Goal: Book appointment/travel/reservation

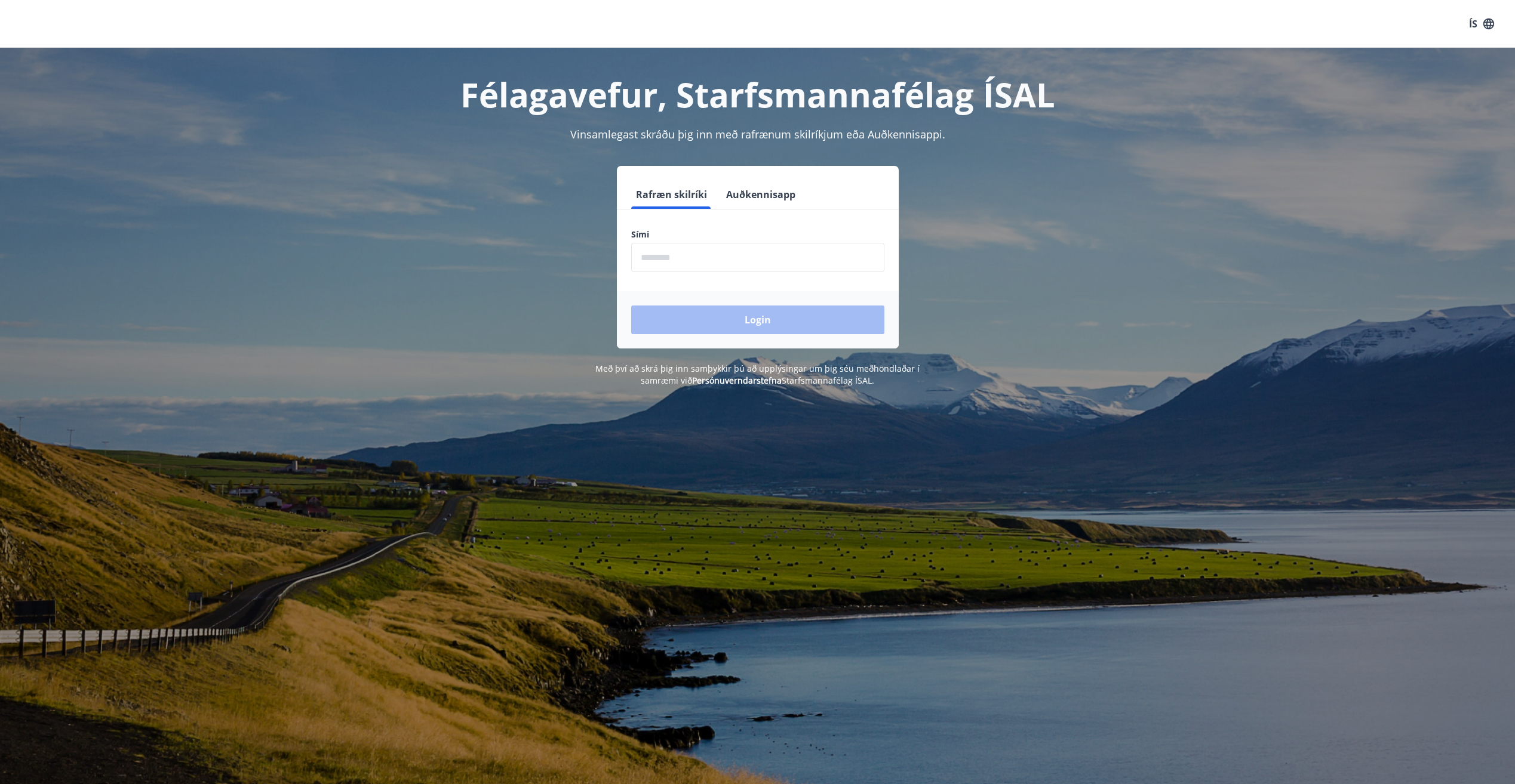
click at [688, 248] on input "phone" at bounding box center [757, 257] width 253 height 30
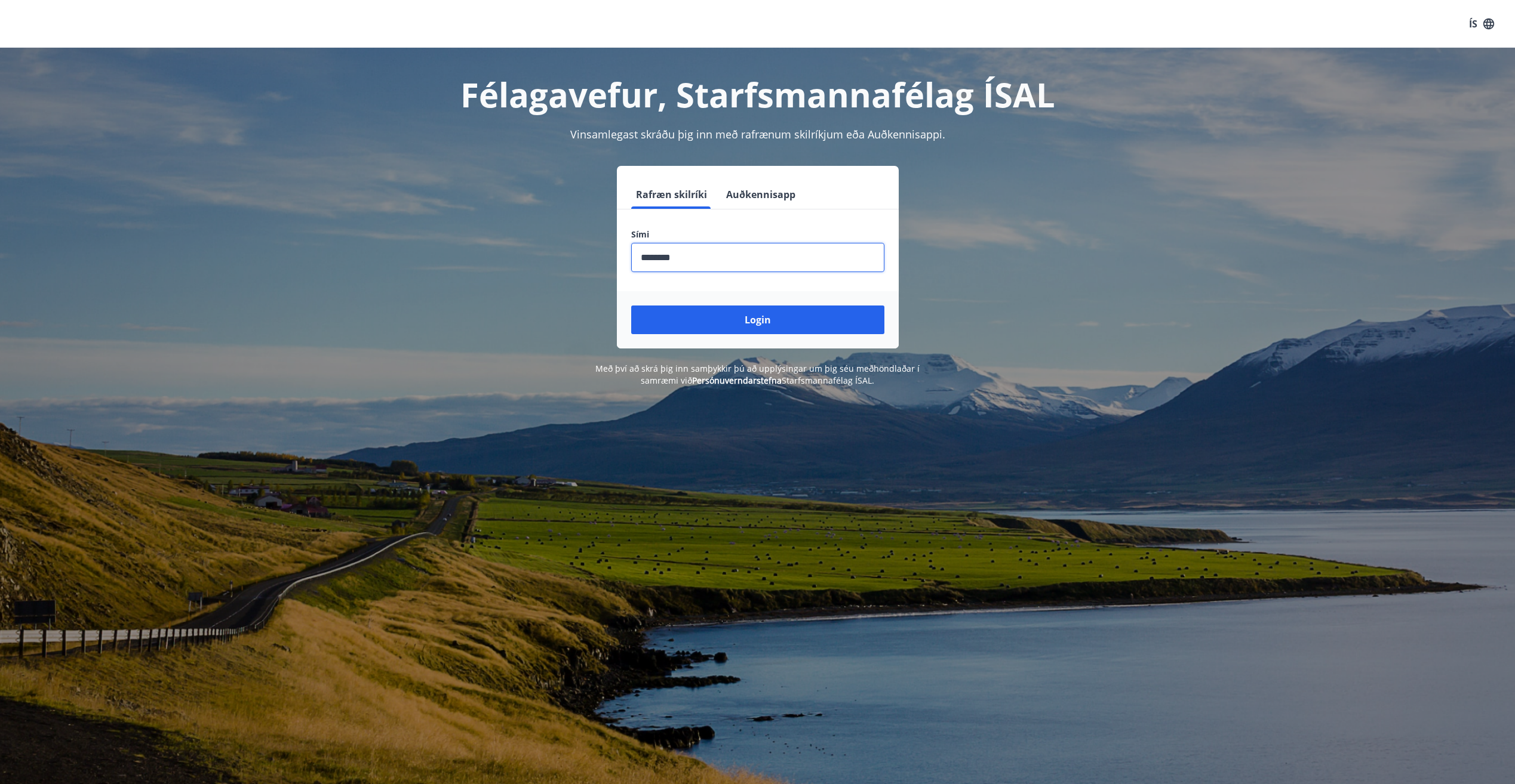
type input "********"
click at [631, 306] on button "Login" at bounding box center [757, 320] width 253 height 29
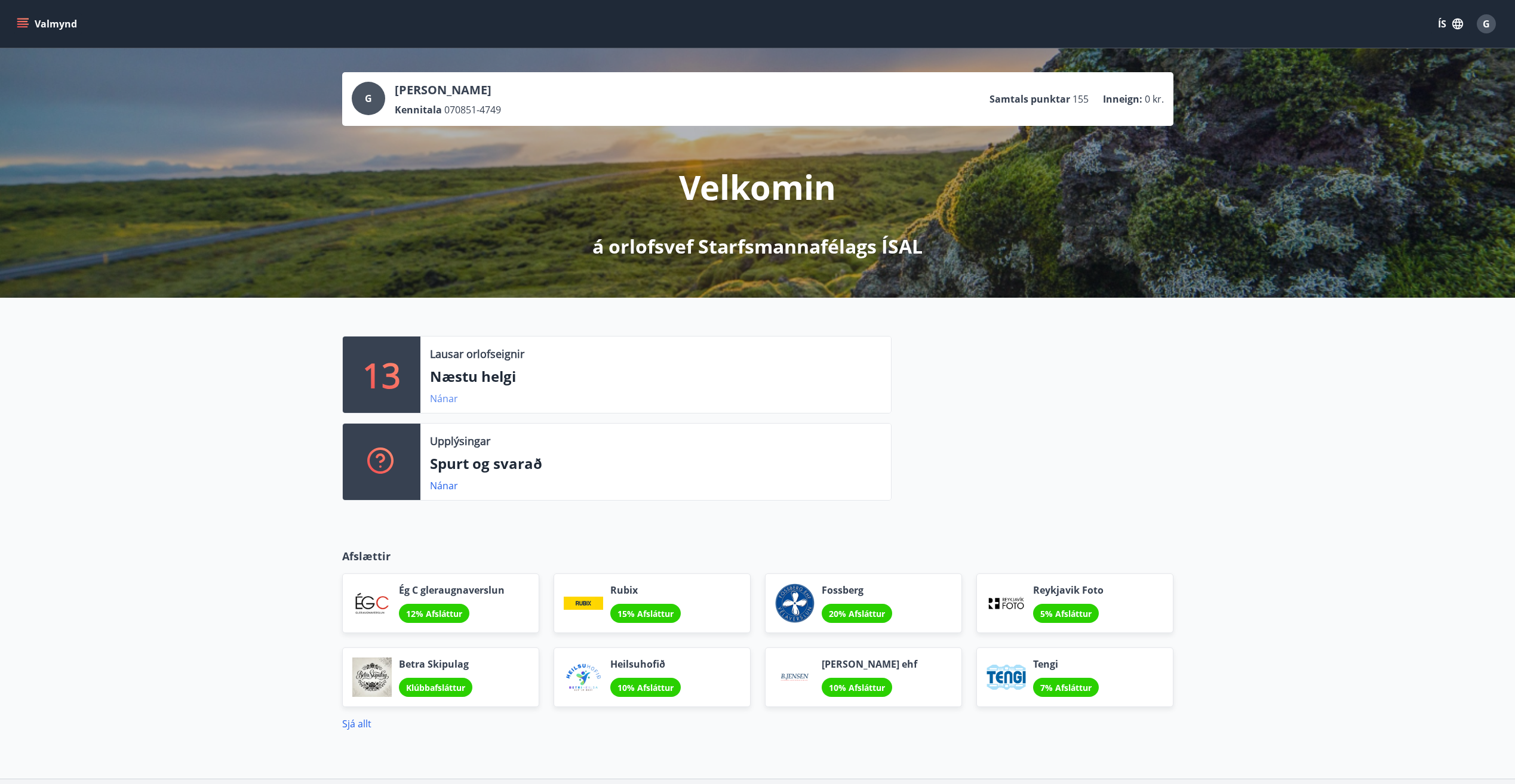
click at [436, 404] on link "Nánar" at bounding box center [444, 399] width 28 height 13
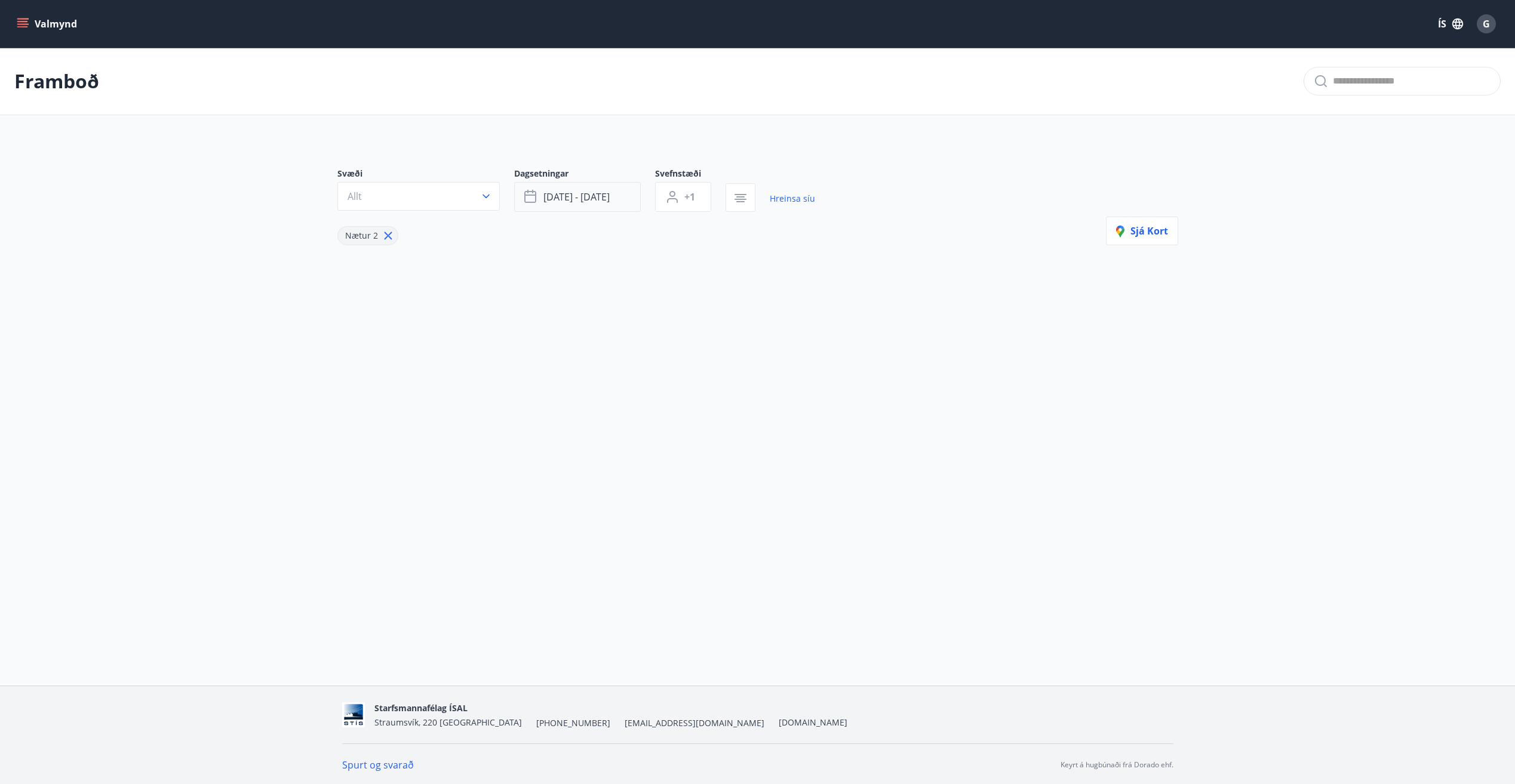
click at [615, 202] on button "[DATE] - [DATE]" at bounding box center [577, 197] width 126 height 30
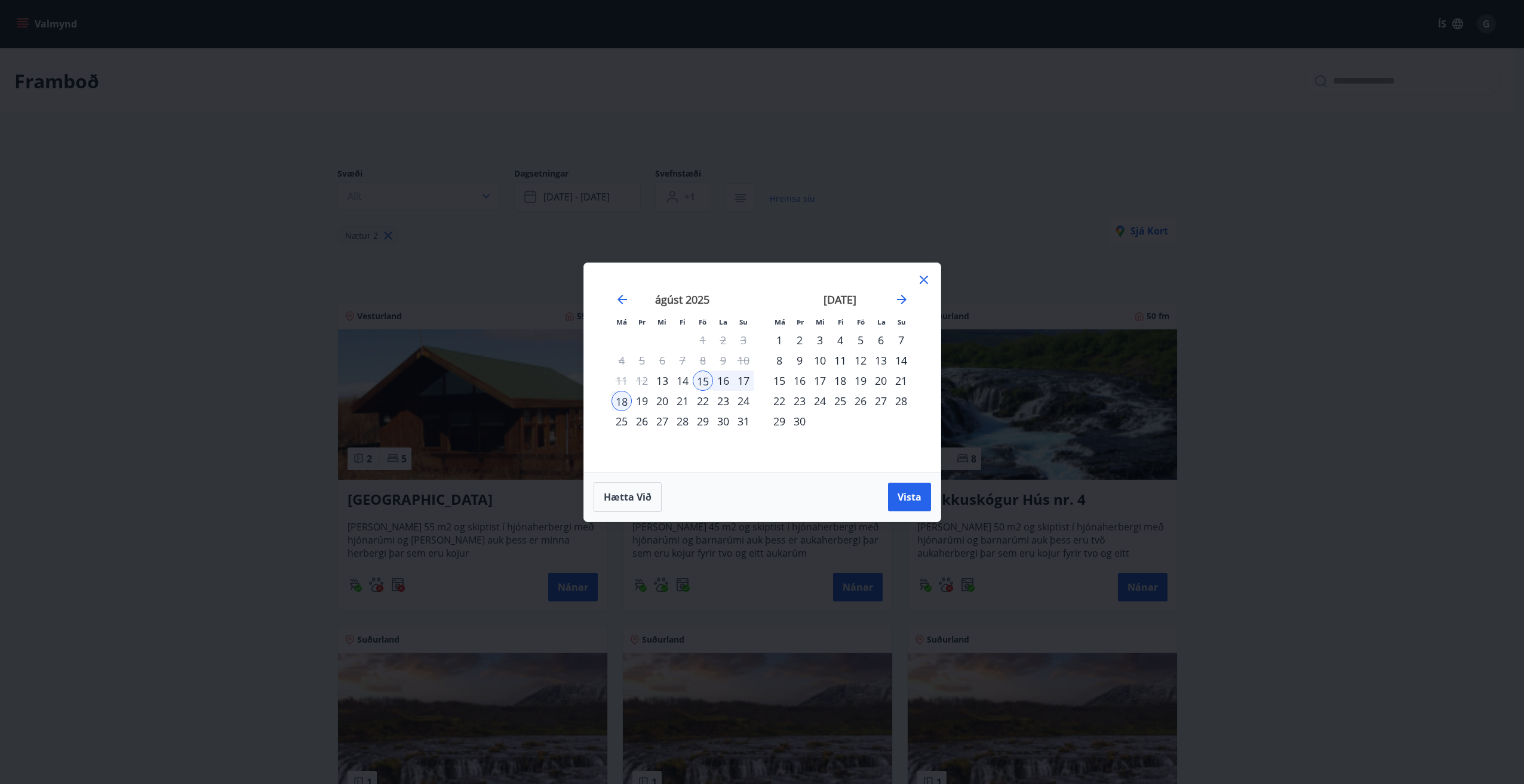
click at [861, 382] on div "19" at bounding box center [860, 381] width 20 height 20
click at [899, 384] on div "21" at bounding box center [901, 381] width 20 height 20
click at [908, 513] on div "Hætta við Vista" at bounding box center [762, 497] width 357 height 50
click at [914, 501] on span "Vista" at bounding box center [909, 497] width 24 height 13
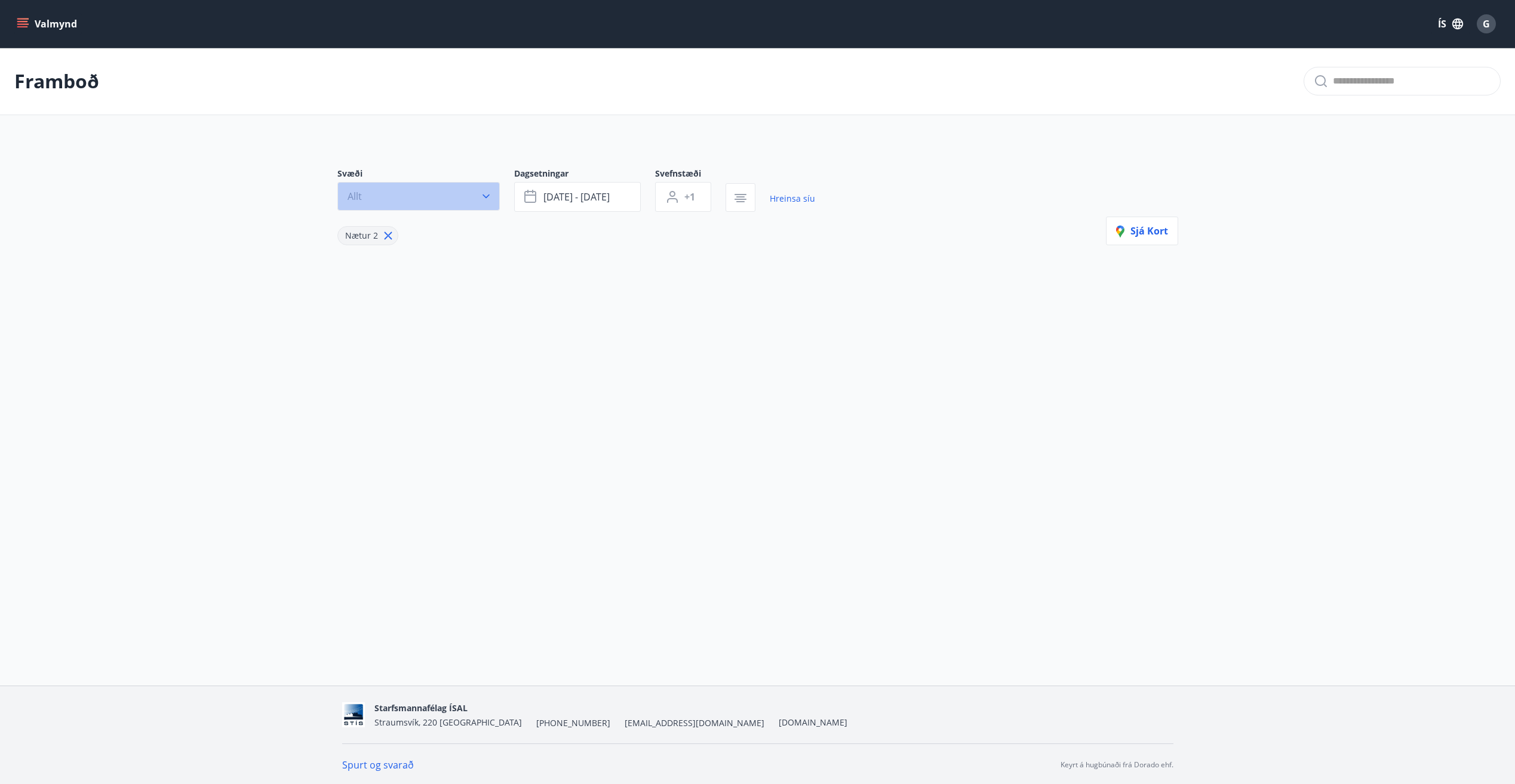
click at [421, 198] on button "Allt" at bounding box center [418, 197] width 162 height 29
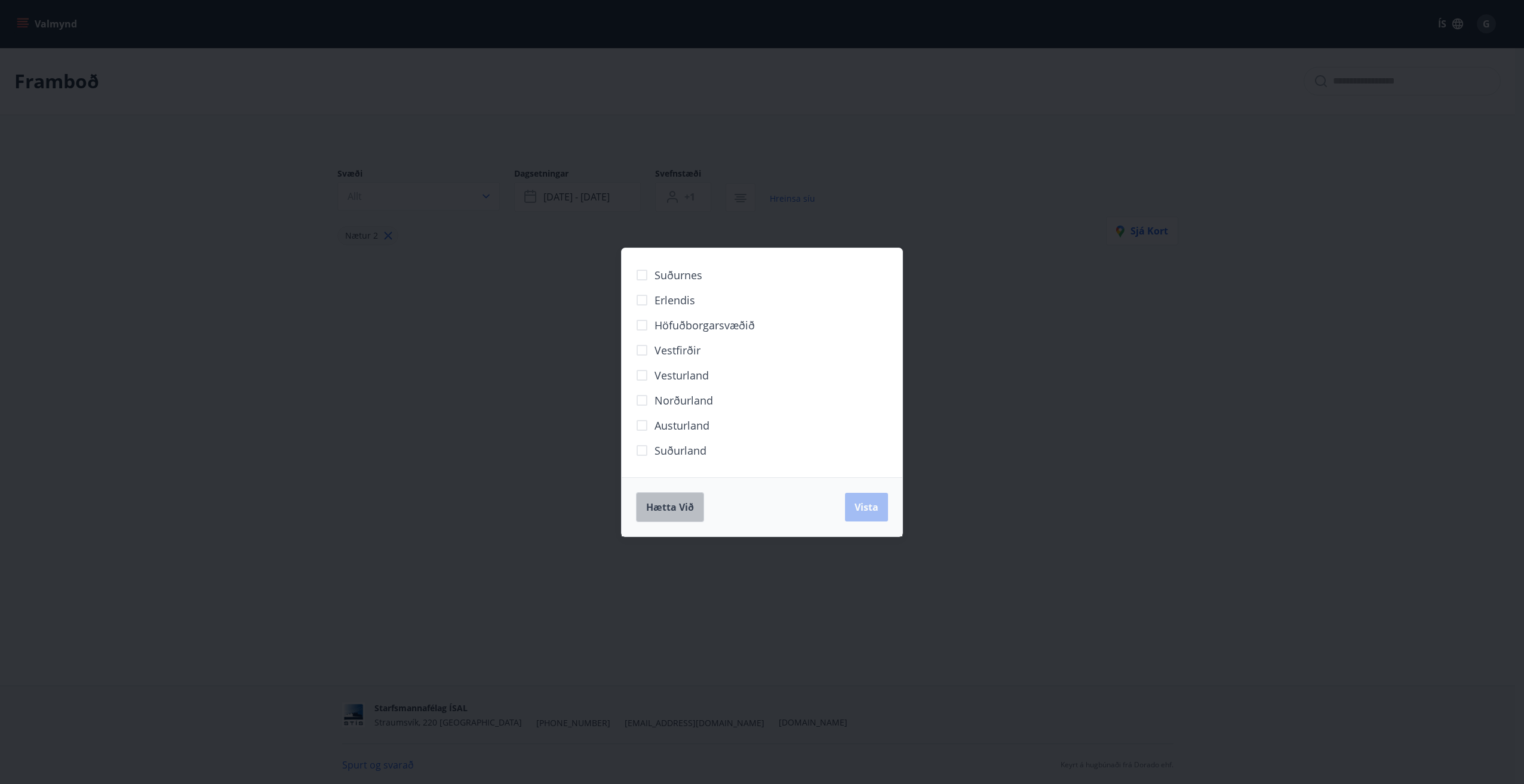
click at [664, 506] on span "Hætta við" at bounding box center [670, 507] width 48 height 13
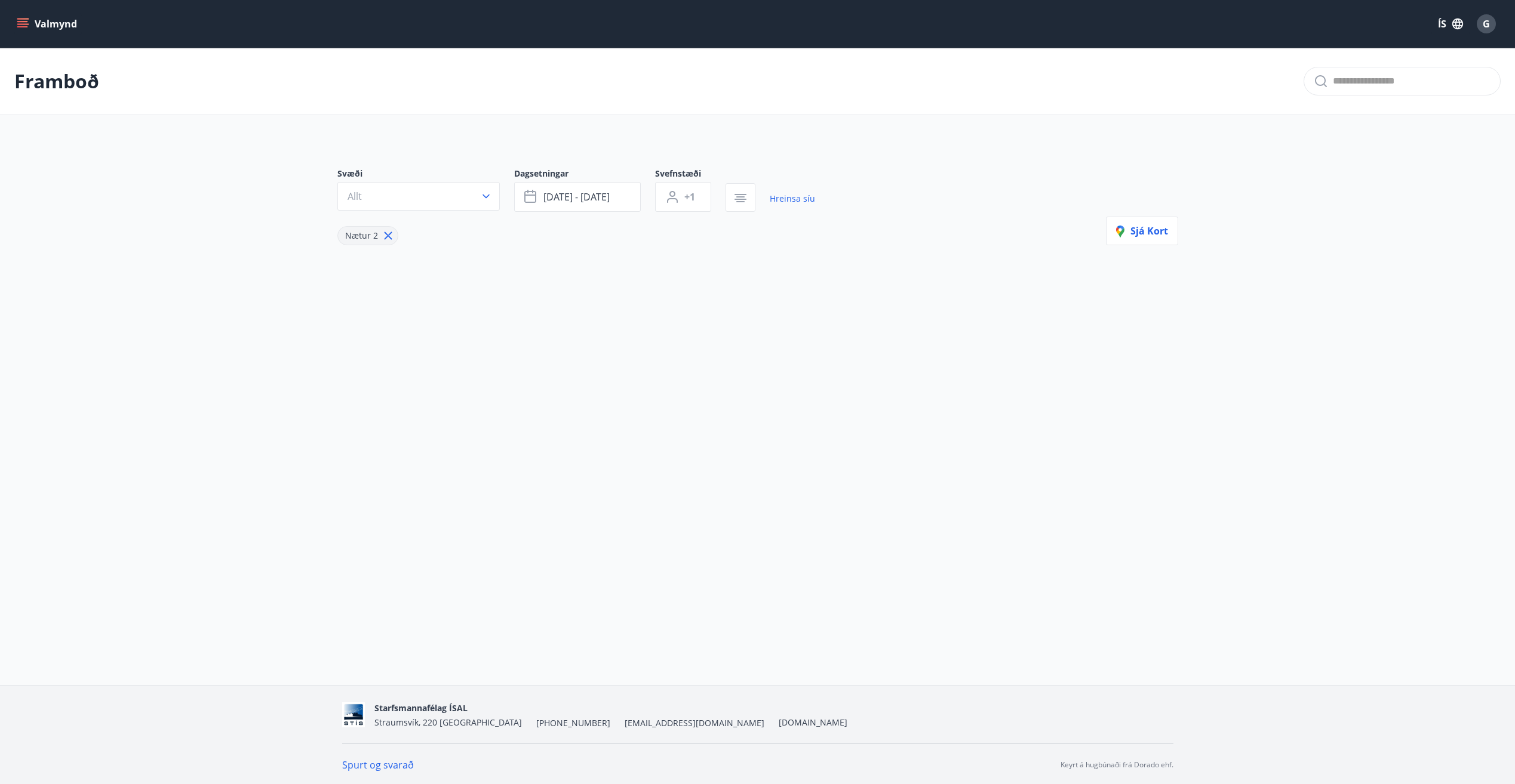
click at [26, 22] on icon "menu" at bounding box center [23, 21] width 11 height 1
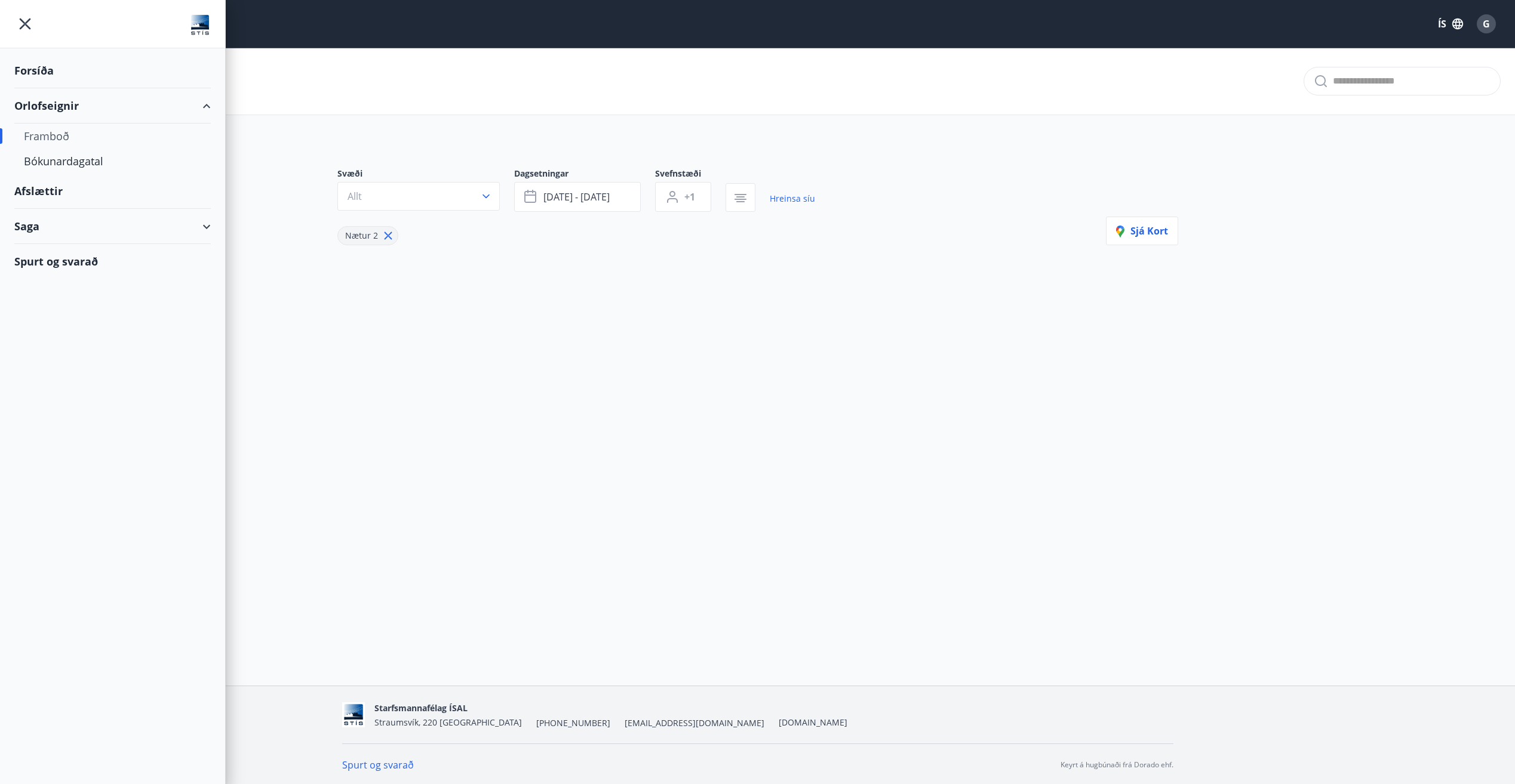
click at [55, 136] on div "Framboð" at bounding box center [113, 136] width 177 height 25
type input "*"
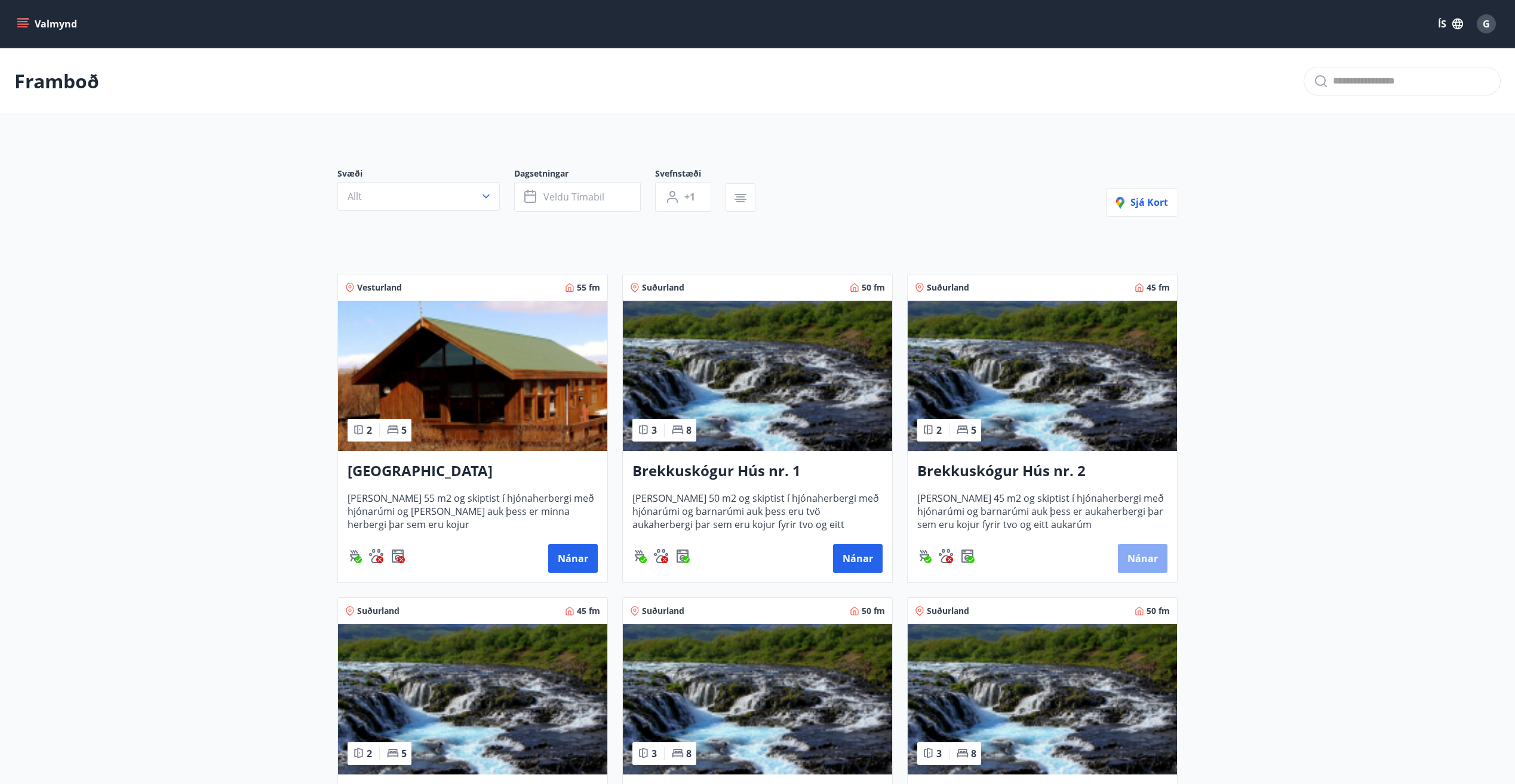
click at [1150, 563] on button "Nánar" at bounding box center [1142, 559] width 50 height 29
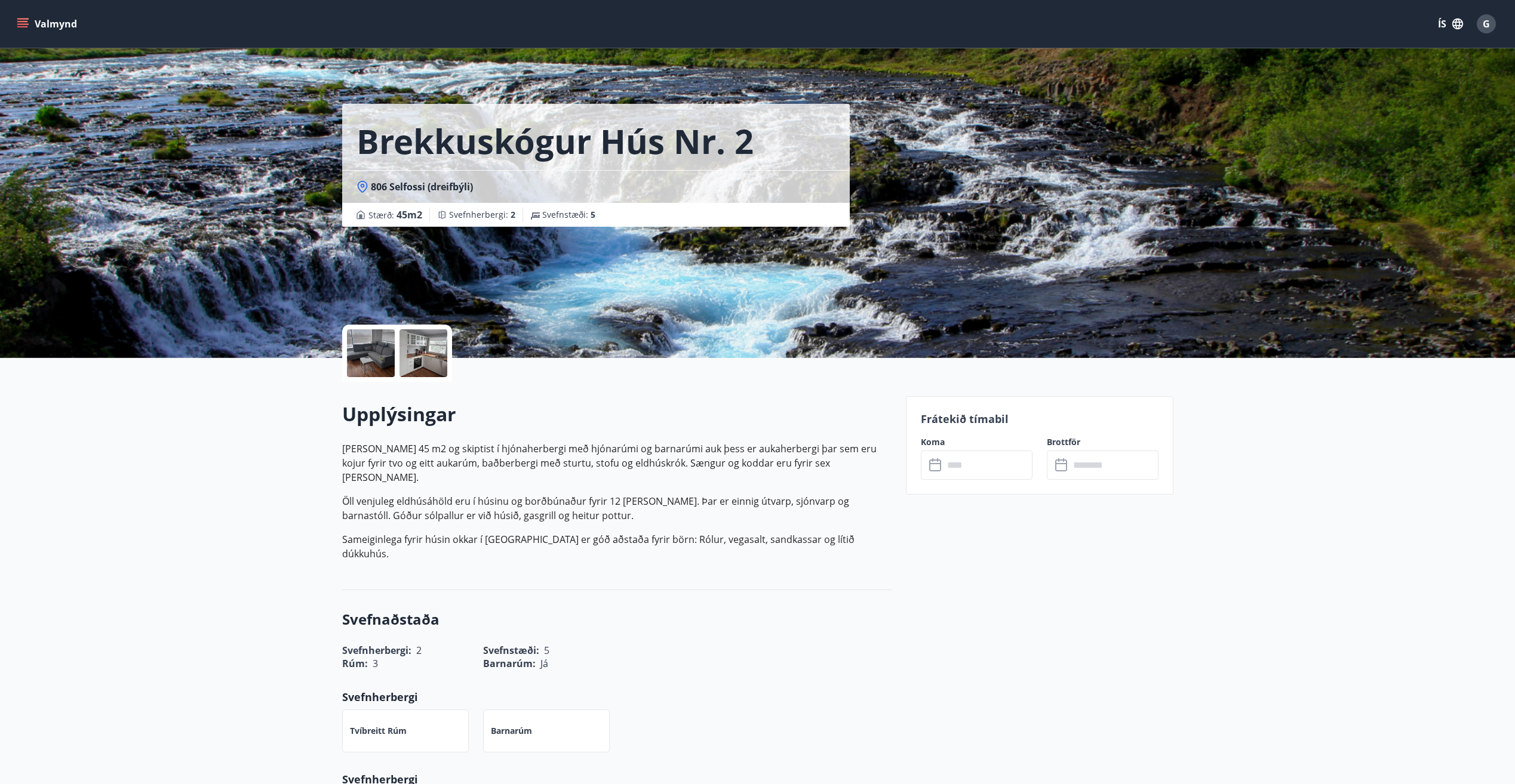
click at [1007, 469] on input "text" at bounding box center [987, 465] width 89 height 30
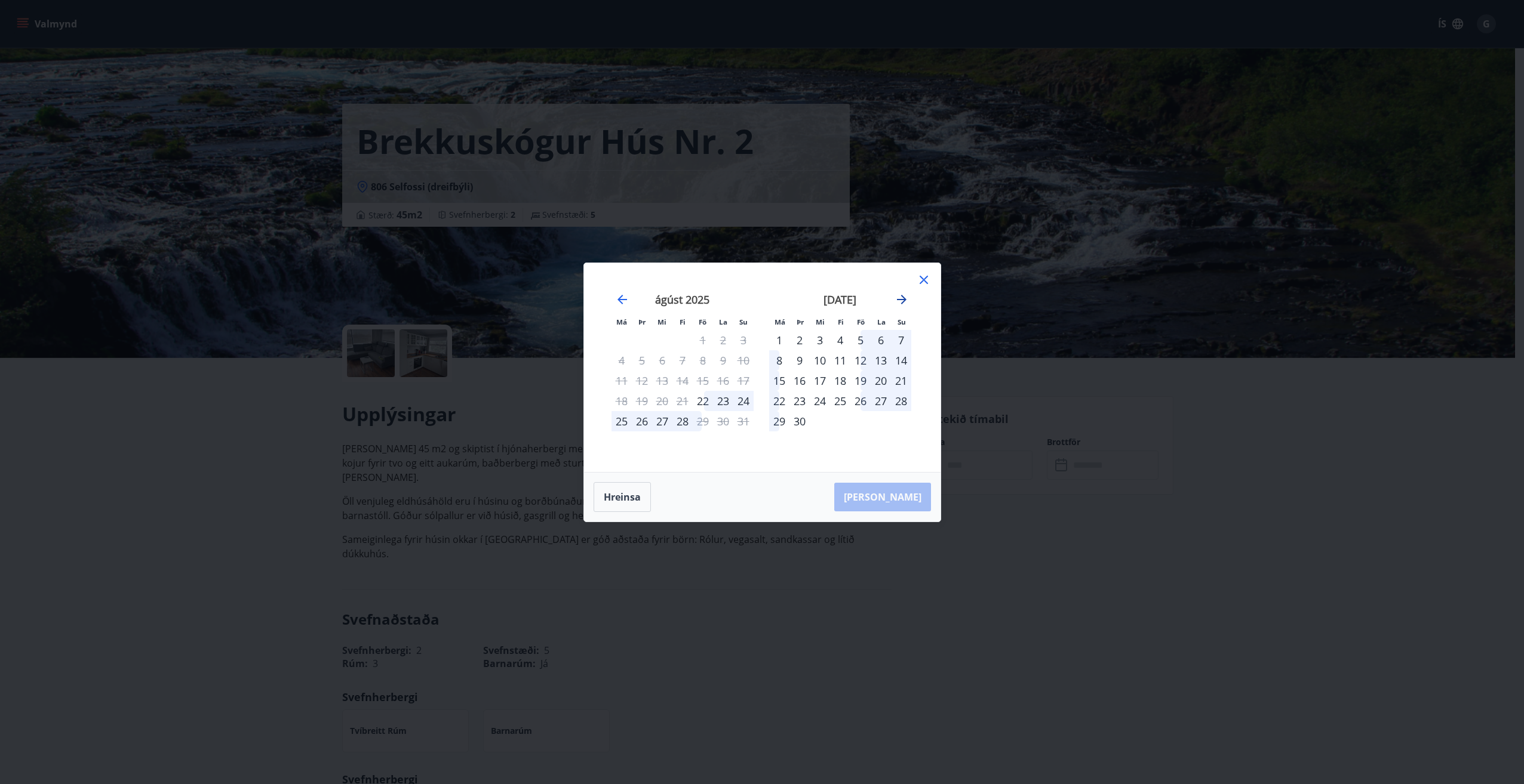
click at [903, 300] on icon "Move forward to switch to the next month." at bounding box center [901, 299] width 9 height 9
click at [905, 301] on icon "Move forward to switch to the next month." at bounding box center [901, 299] width 14 height 14
click at [925, 279] on icon at bounding box center [923, 280] width 8 height 8
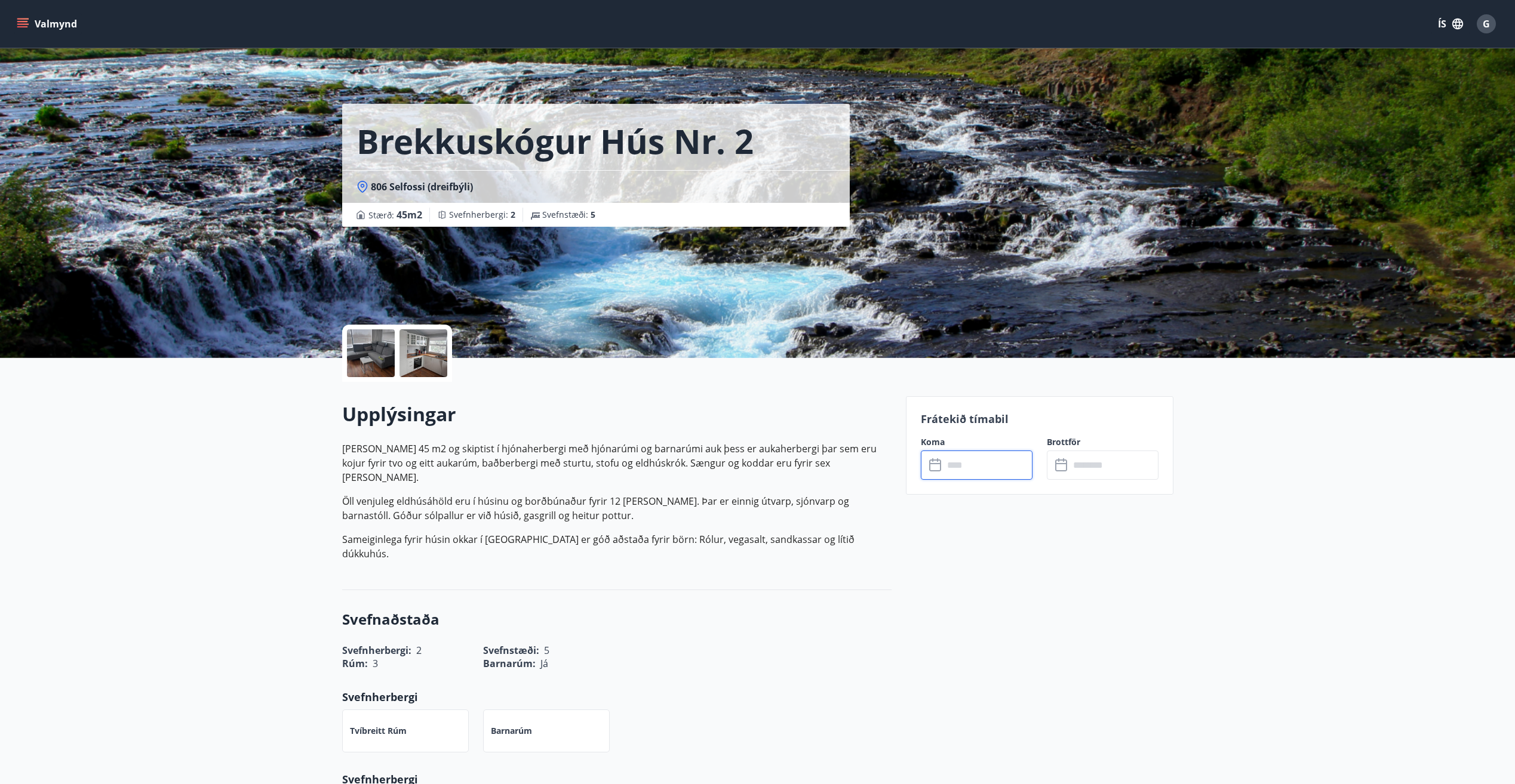
click at [999, 465] on input "text" at bounding box center [987, 465] width 89 height 30
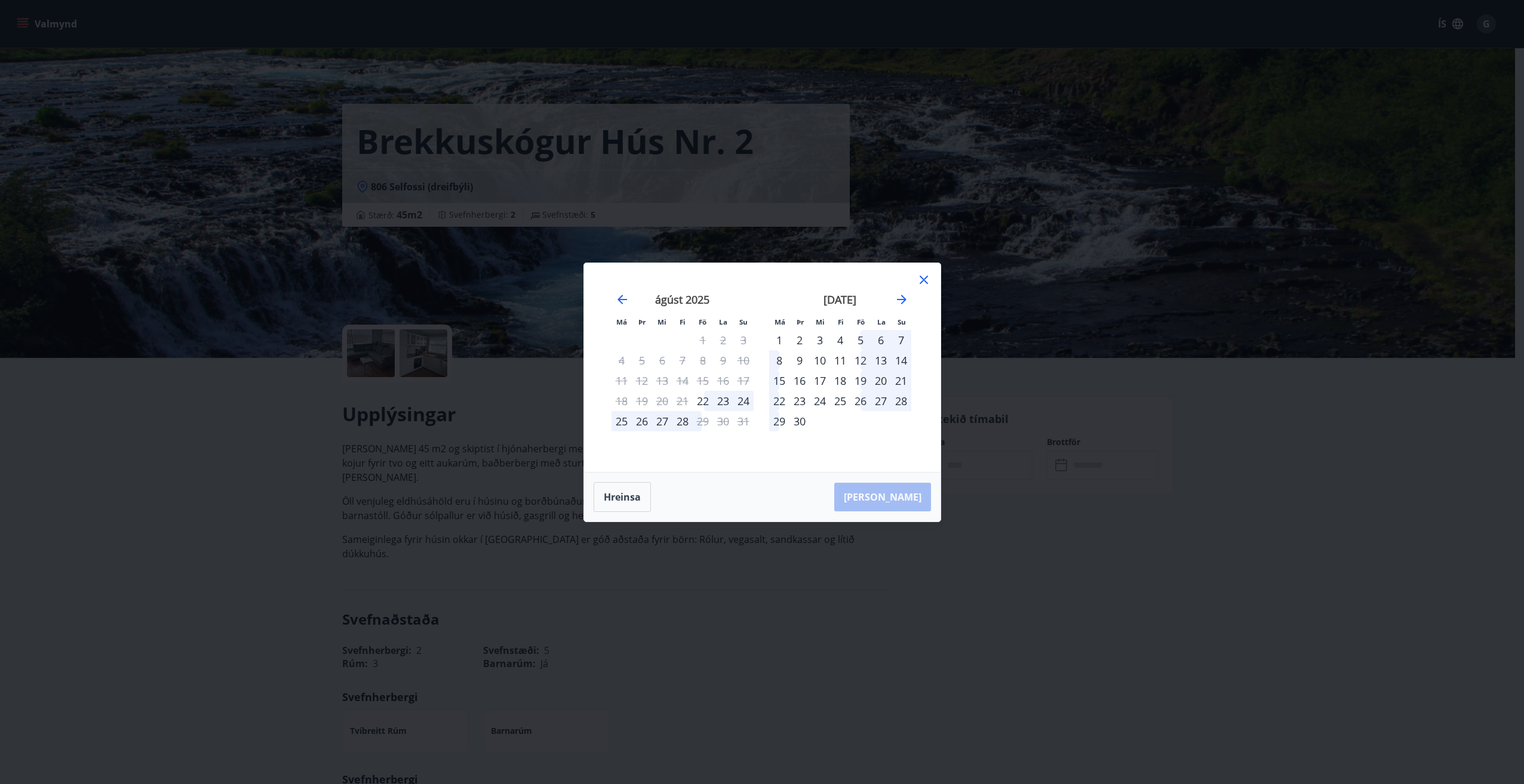
click at [865, 378] on div "19" at bounding box center [860, 381] width 20 height 20
click at [904, 382] on div "21" at bounding box center [901, 381] width 20 height 20
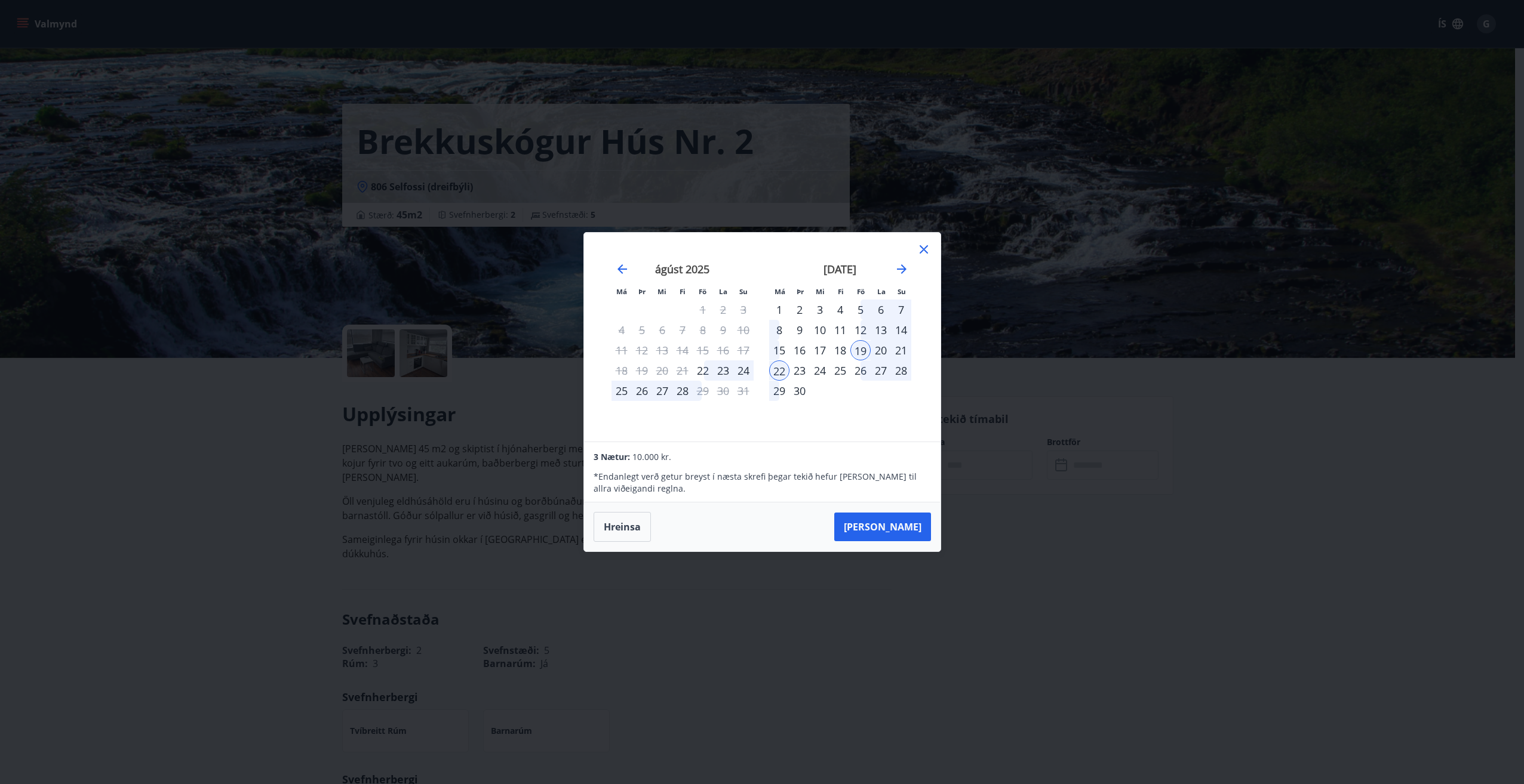
click at [898, 348] on div "21" at bounding box center [901, 350] width 20 height 20
click at [911, 532] on button "Taka Frá" at bounding box center [882, 527] width 97 height 29
drag, startPoint x: 925, startPoint y: 248, endPoint x: 926, endPoint y: 262, distance: 14.0
click at [925, 255] on icon at bounding box center [923, 249] width 14 height 14
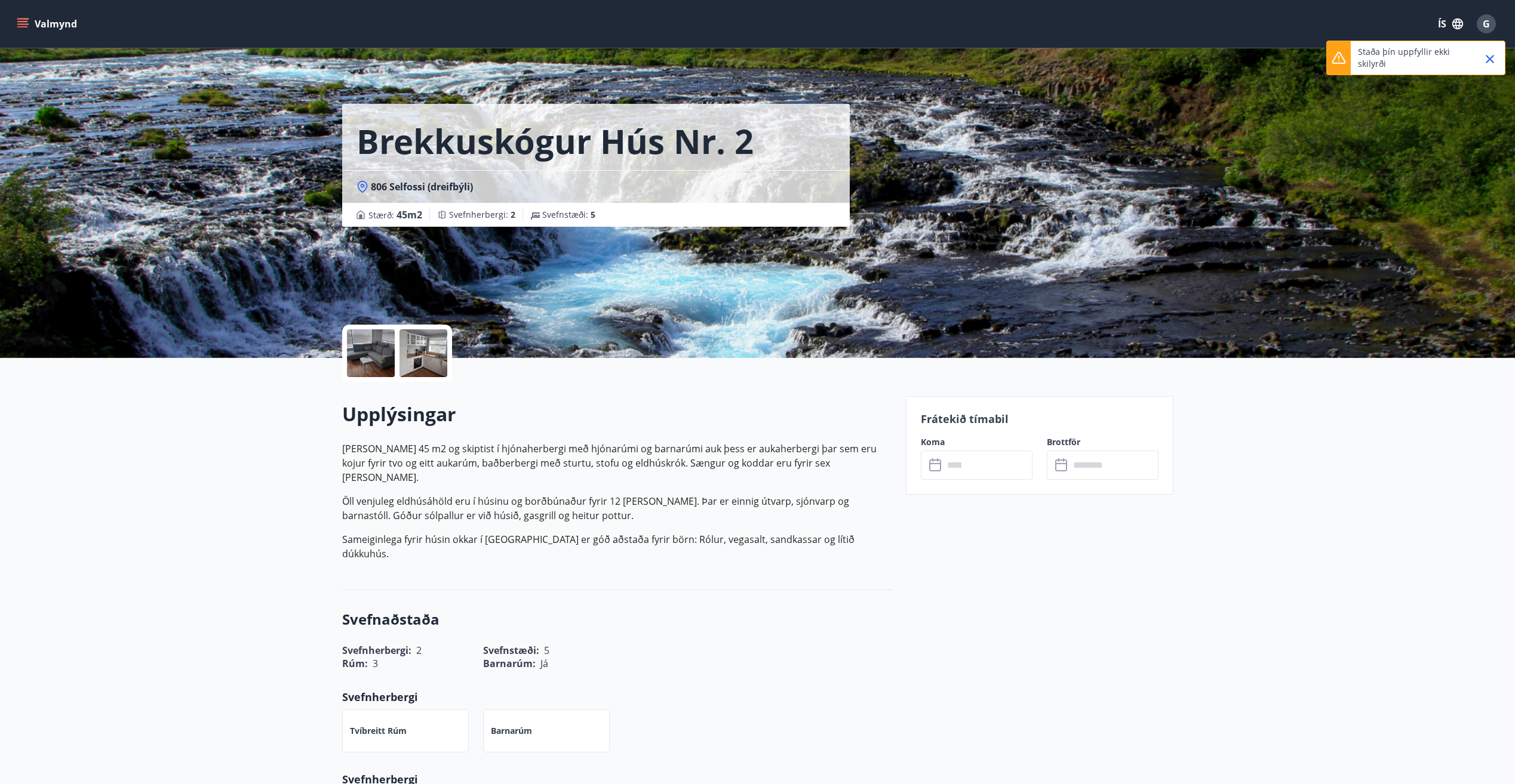
click at [1394, 55] on p "Staða þín uppfyllir ekki skilyrði" at bounding box center [1410, 58] width 105 height 24
click at [31, 20] on button "Valmynd" at bounding box center [48, 24] width 67 height 21
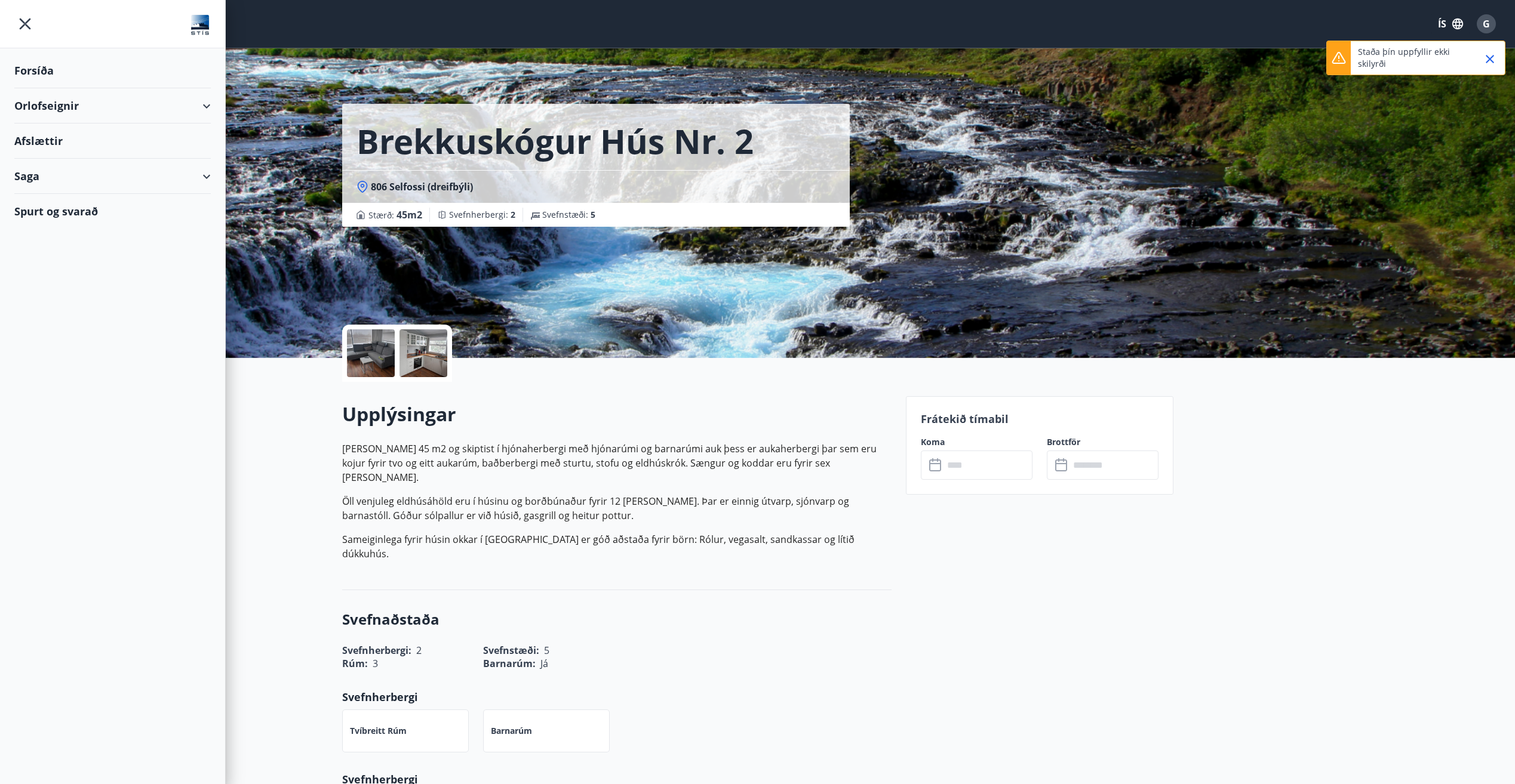
click at [69, 101] on div "Orlofseignir" at bounding box center [113, 106] width 196 height 35
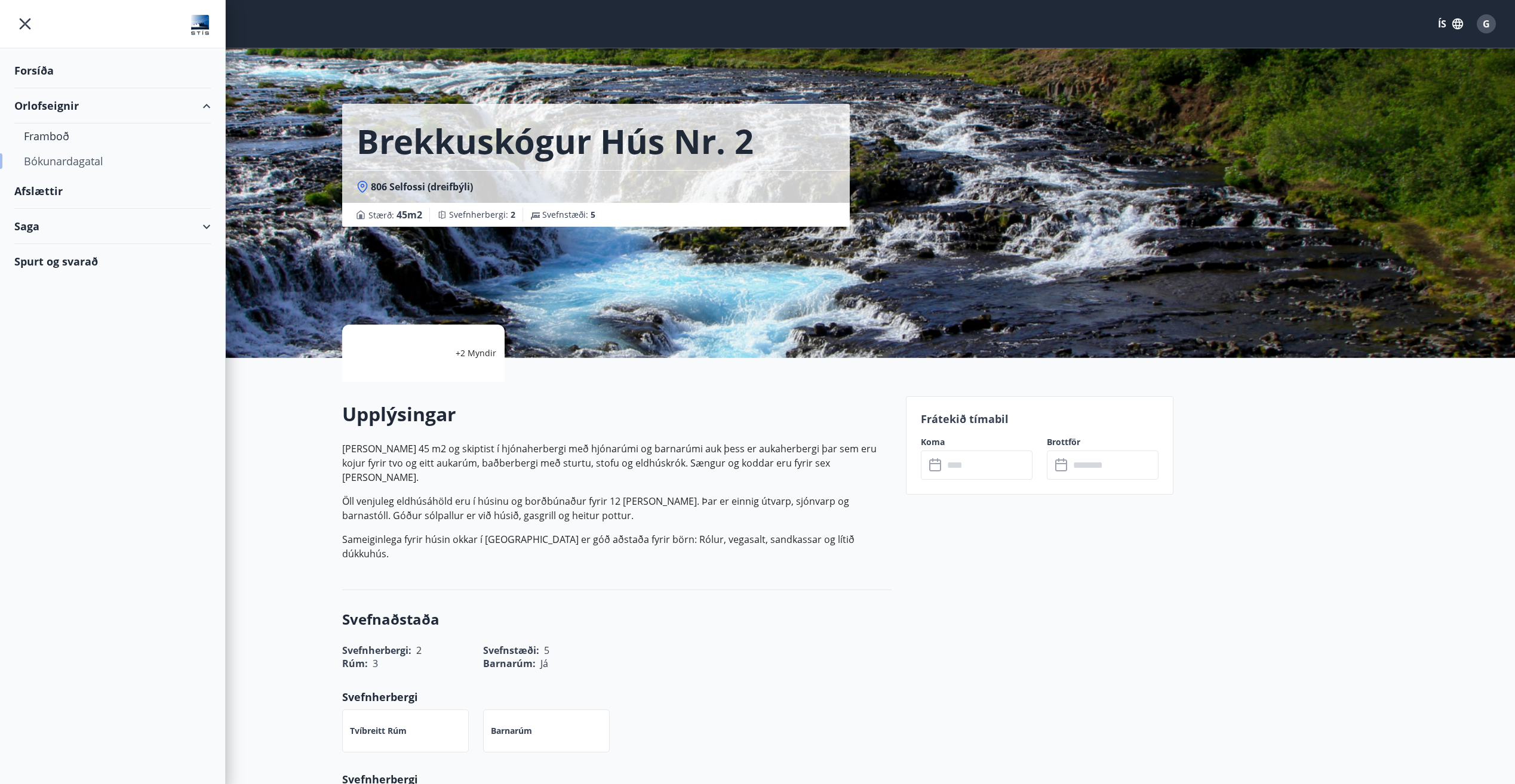
click at [78, 159] on div "Bókunardagatal" at bounding box center [113, 161] width 177 height 25
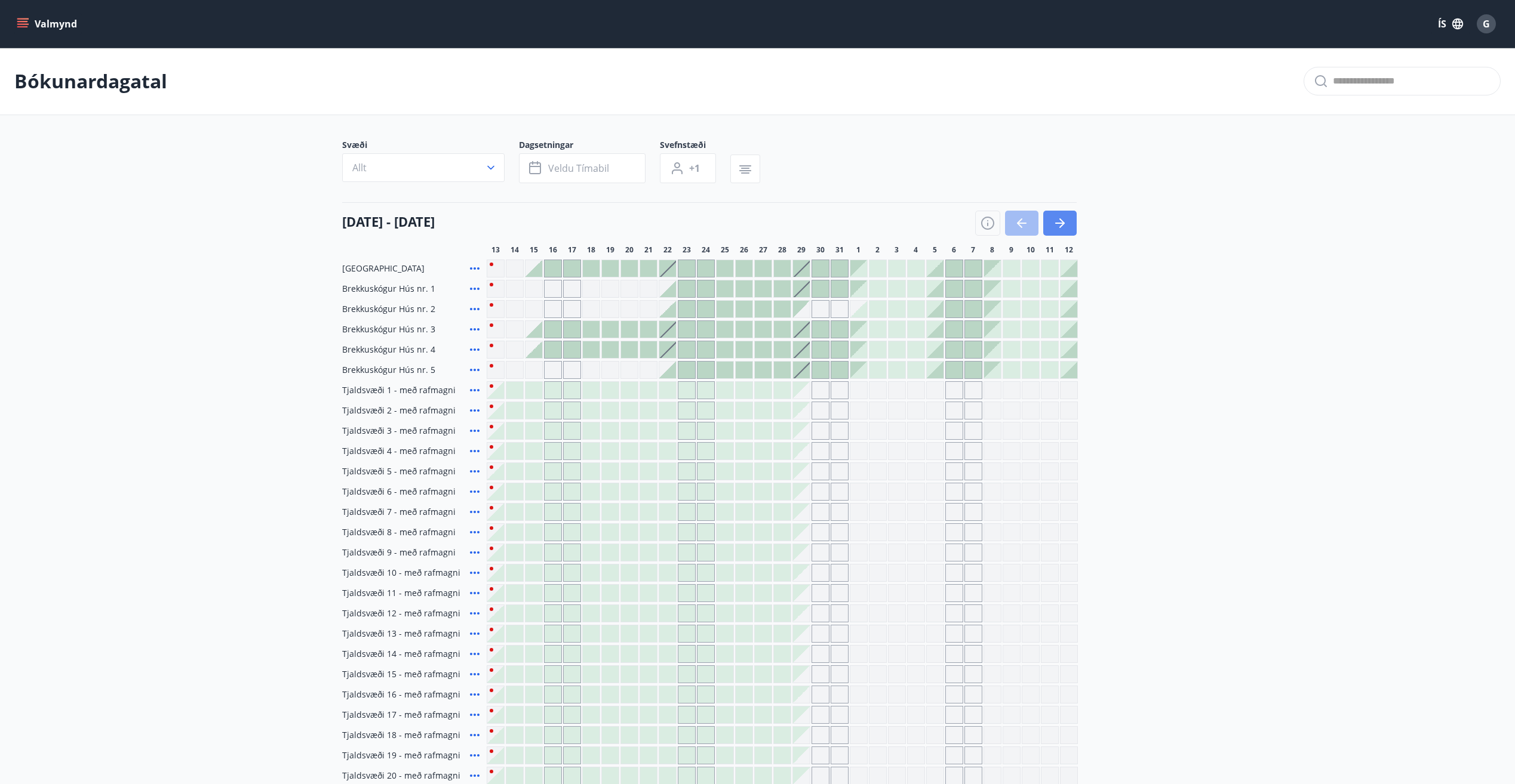
click at [1072, 221] on button "button" at bounding box center [1060, 223] width 33 height 25
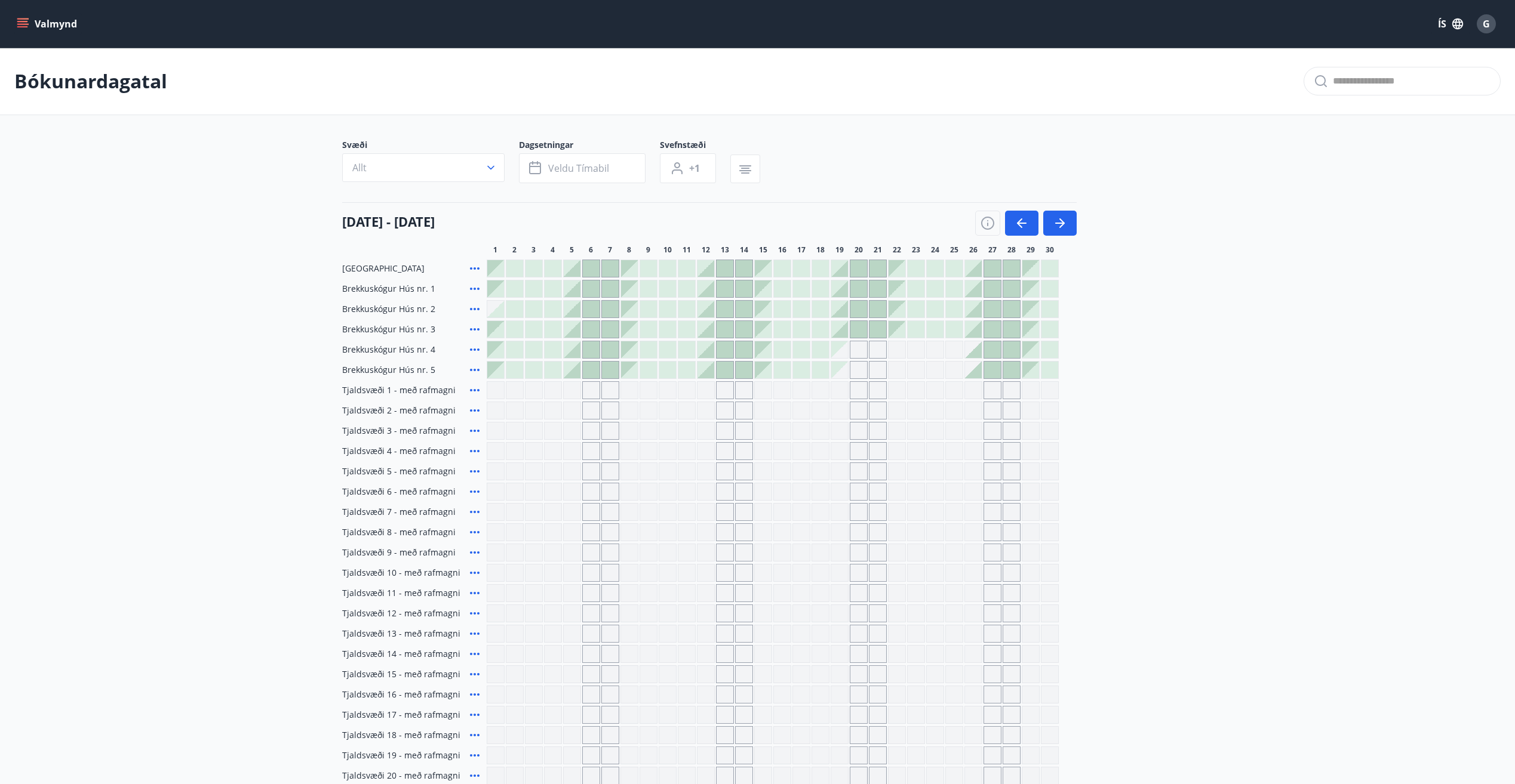
click at [840, 289] on div at bounding box center [840, 289] width 17 height 17
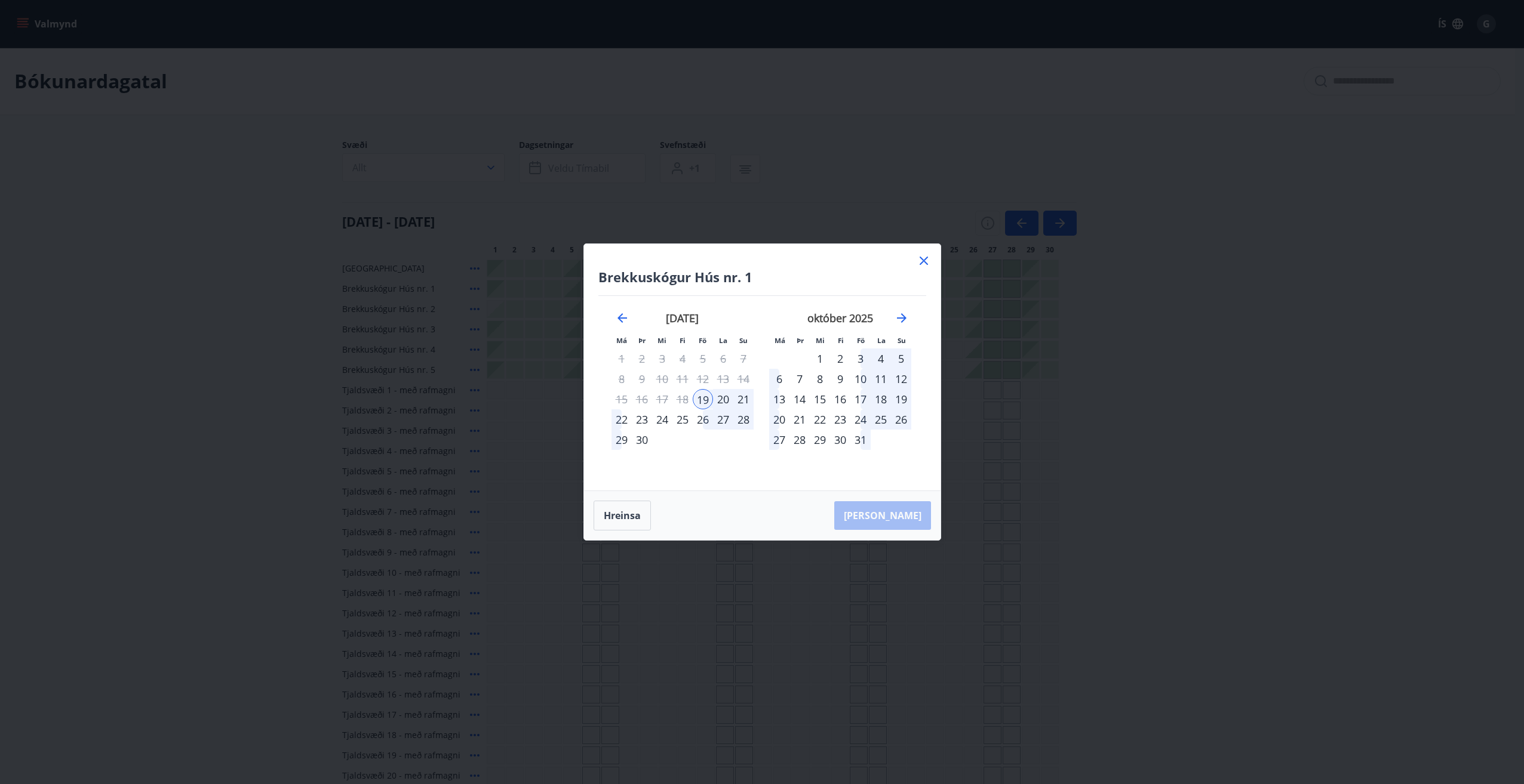
click at [618, 417] on div "22" at bounding box center [621, 419] width 20 height 20
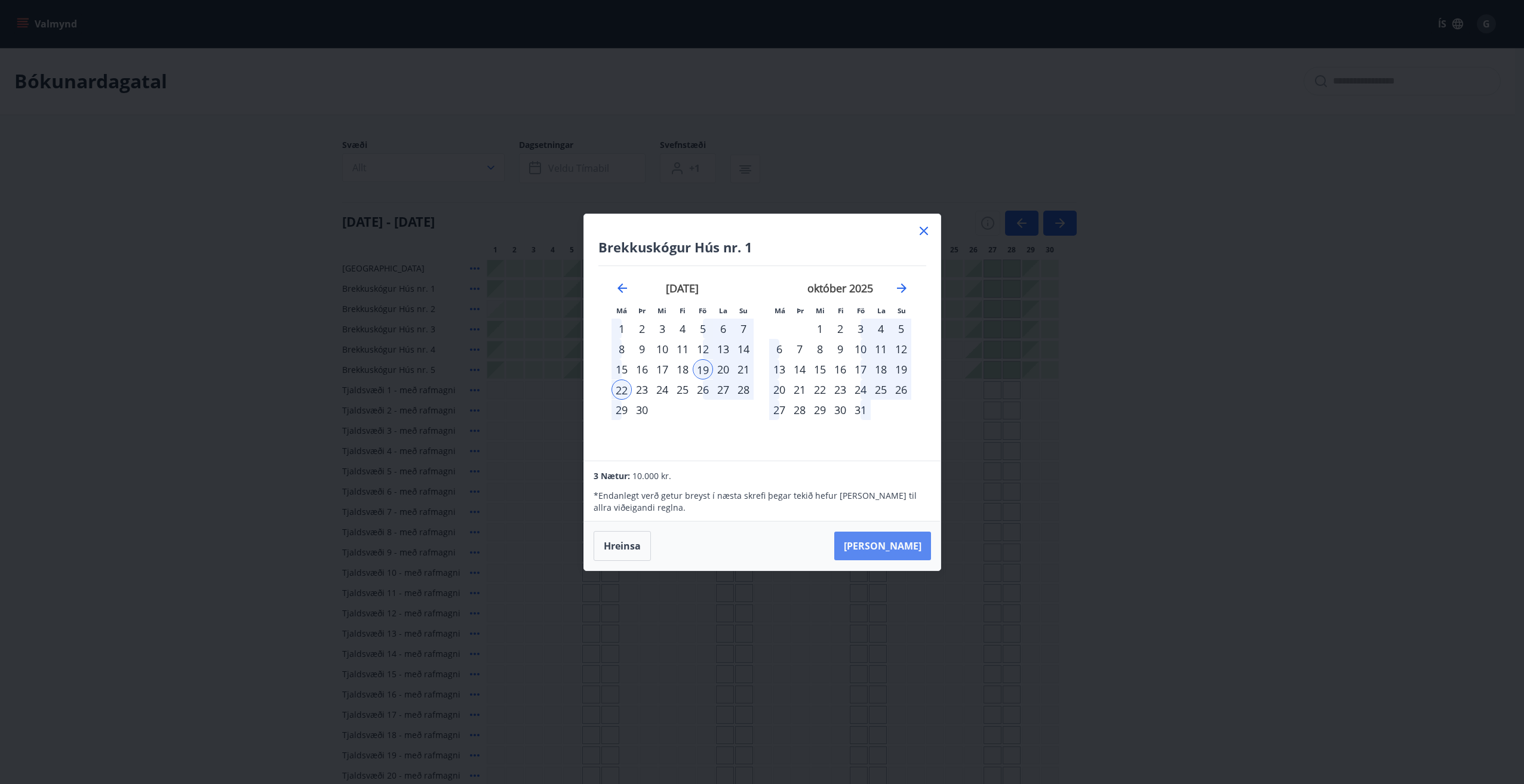
click at [904, 549] on button "Taka Frá" at bounding box center [882, 546] width 97 height 29
click at [921, 224] on icon at bounding box center [923, 231] width 14 height 14
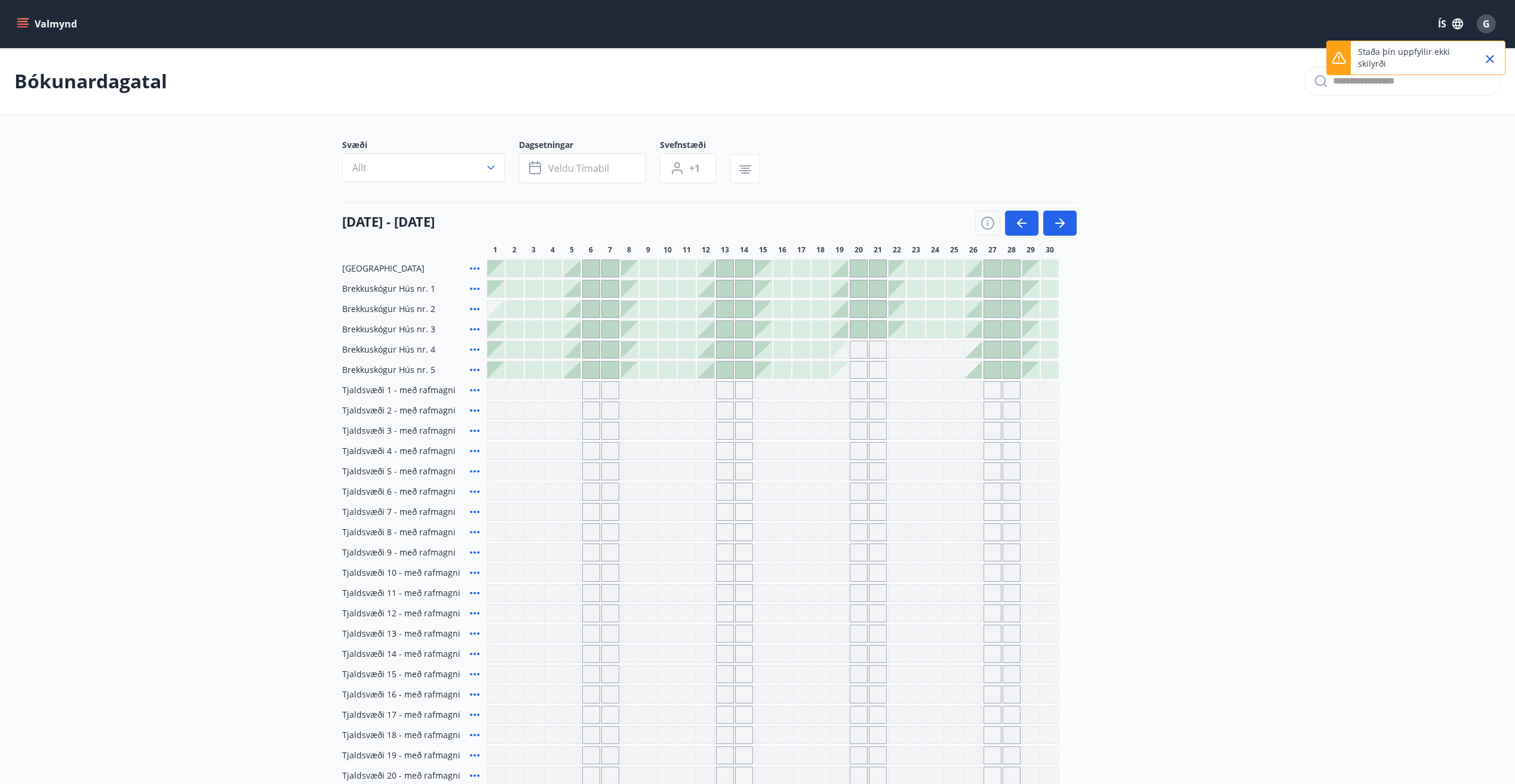
click at [1204, 324] on main "Bókunardagatal Svæði Allt Dagsetningar Veldu tímabil Svefnstæði +1 01 september…" at bounding box center [757, 416] width 1515 height 737
click at [994, 333] on div at bounding box center [992, 329] width 17 height 17
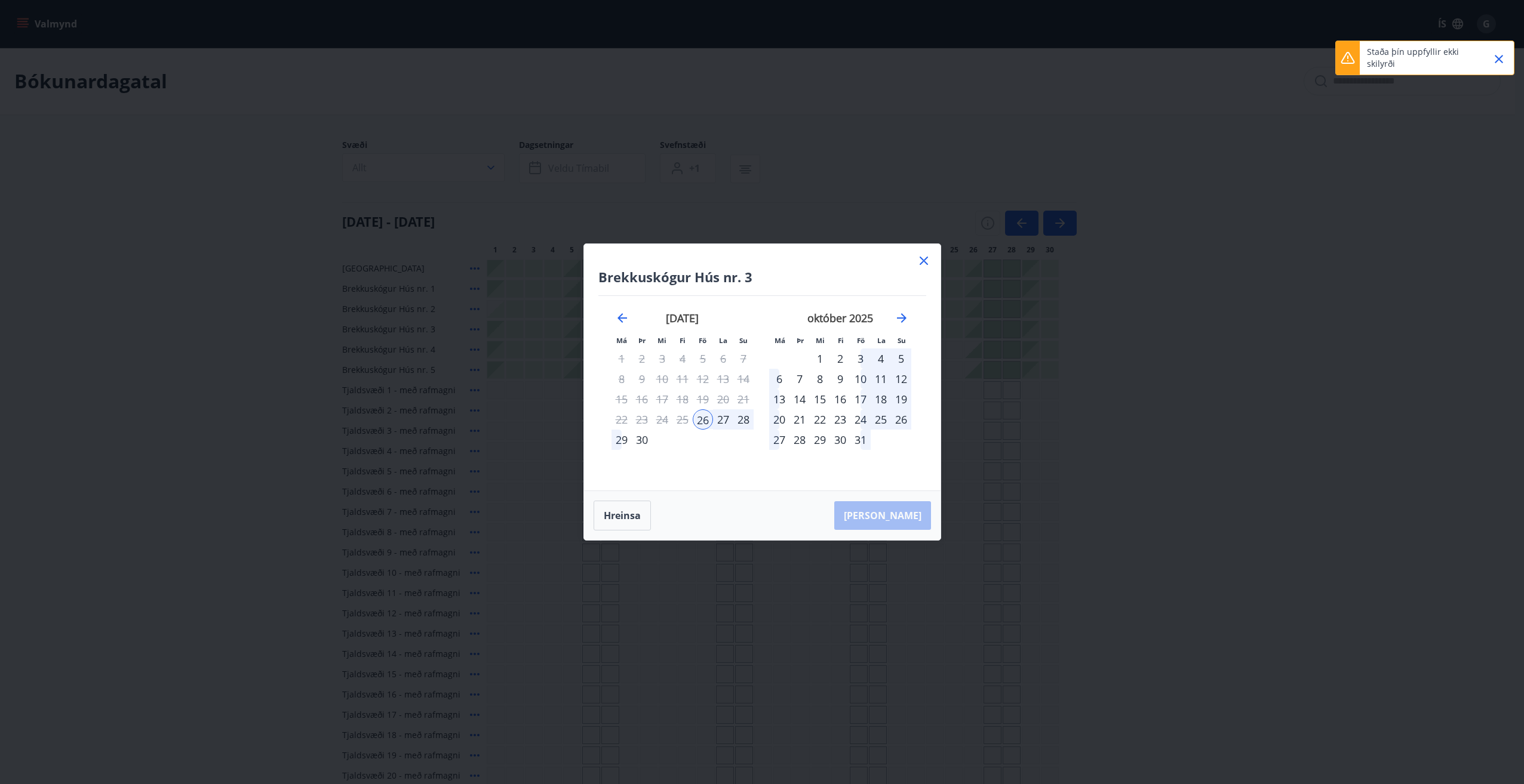
click at [917, 267] on icon at bounding box center [923, 260] width 14 height 14
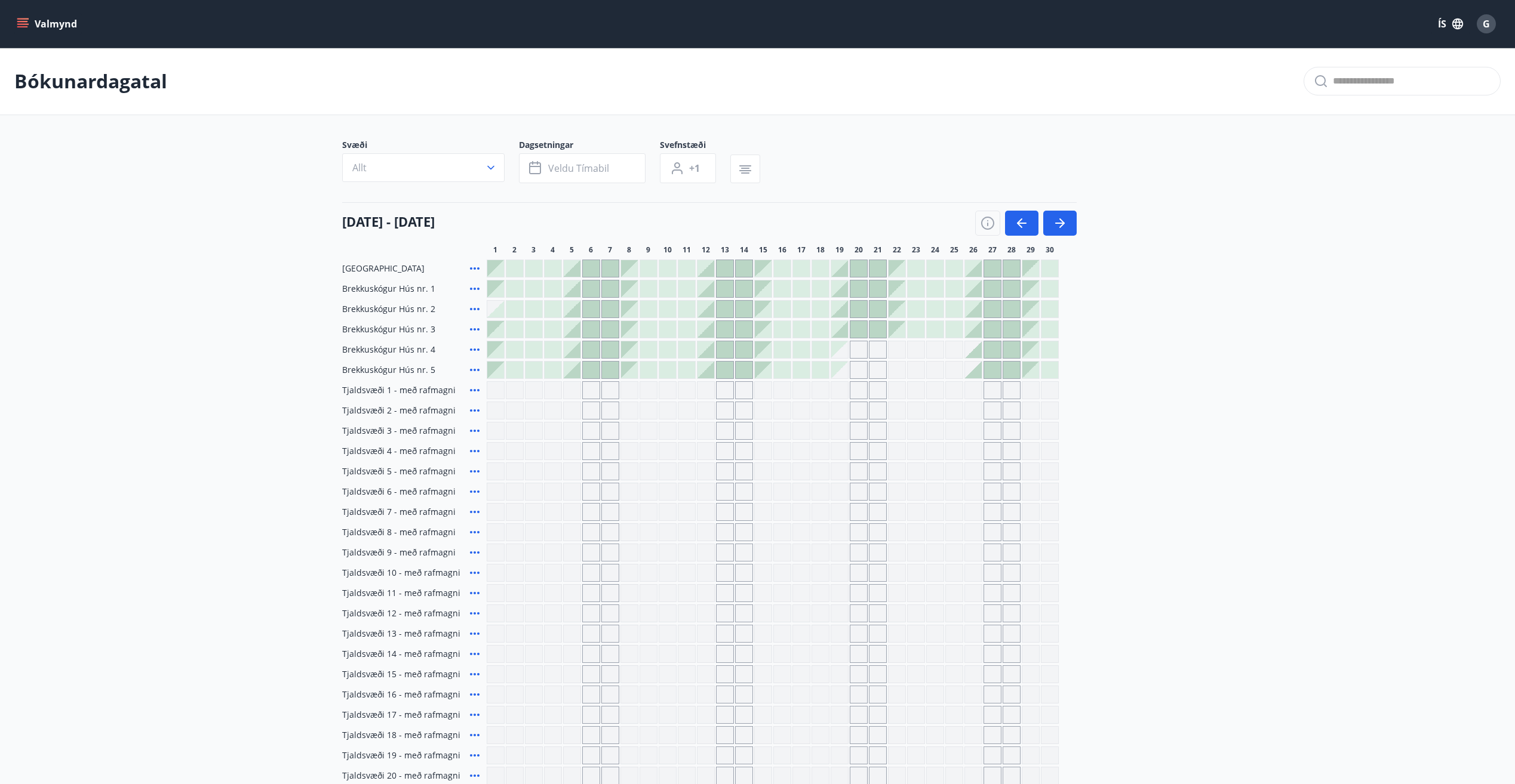
click at [21, 20] on icon "menu" at bounding box center [23, 23] width 12 height 12
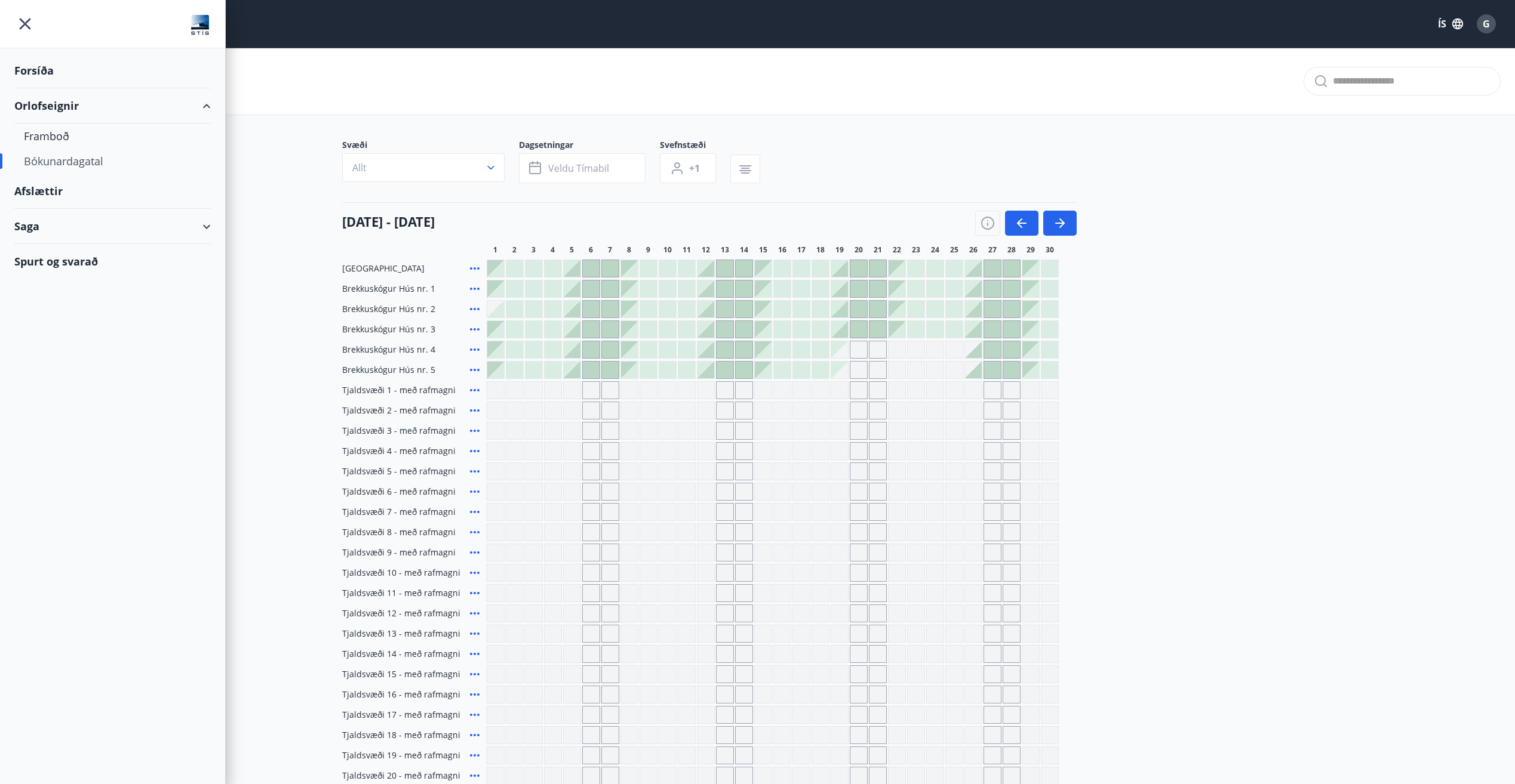
click at [51, 70] on div "Forsíða" at bounding box center [113, 70] width 196 height 35
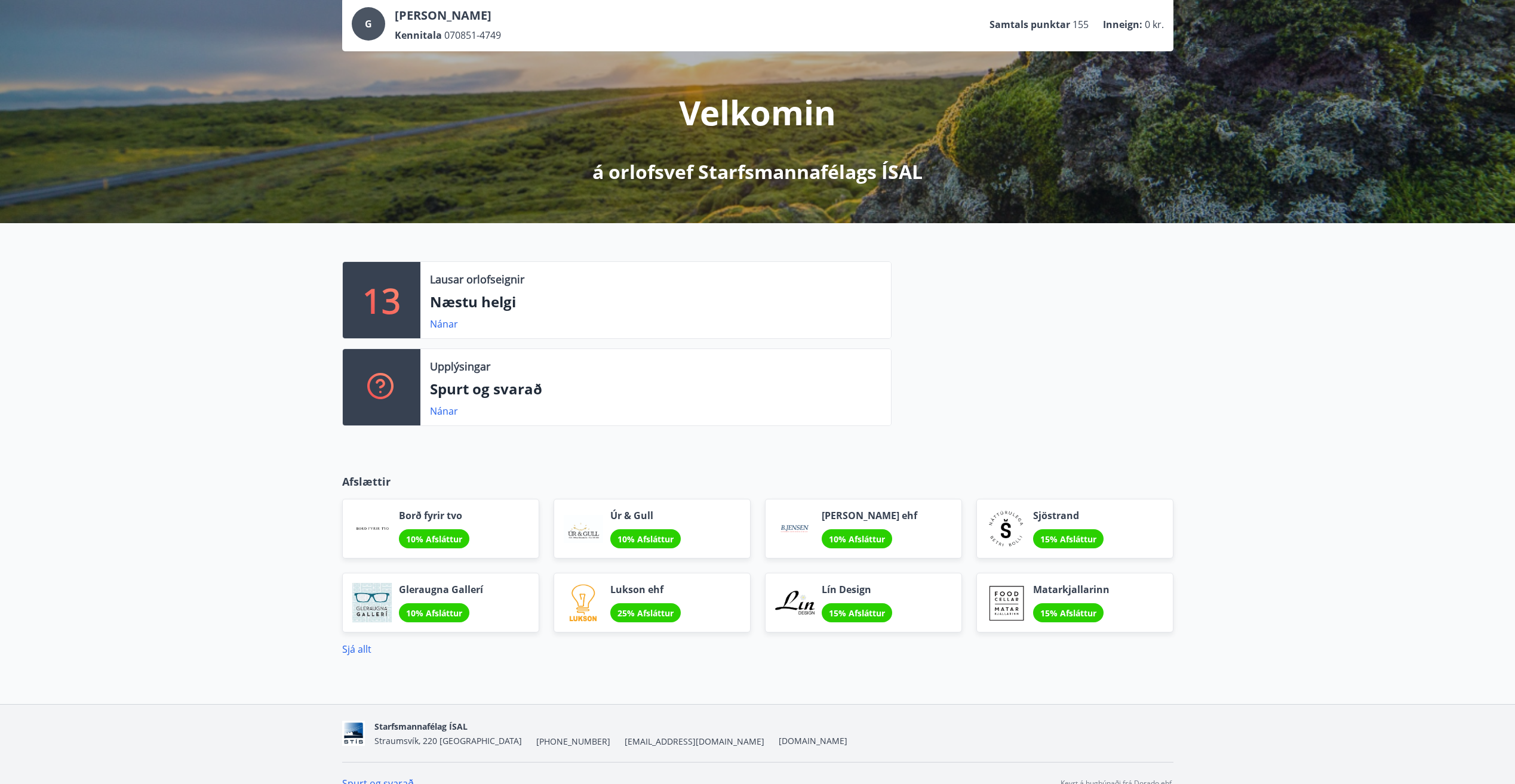
scroll to position [95, 0]
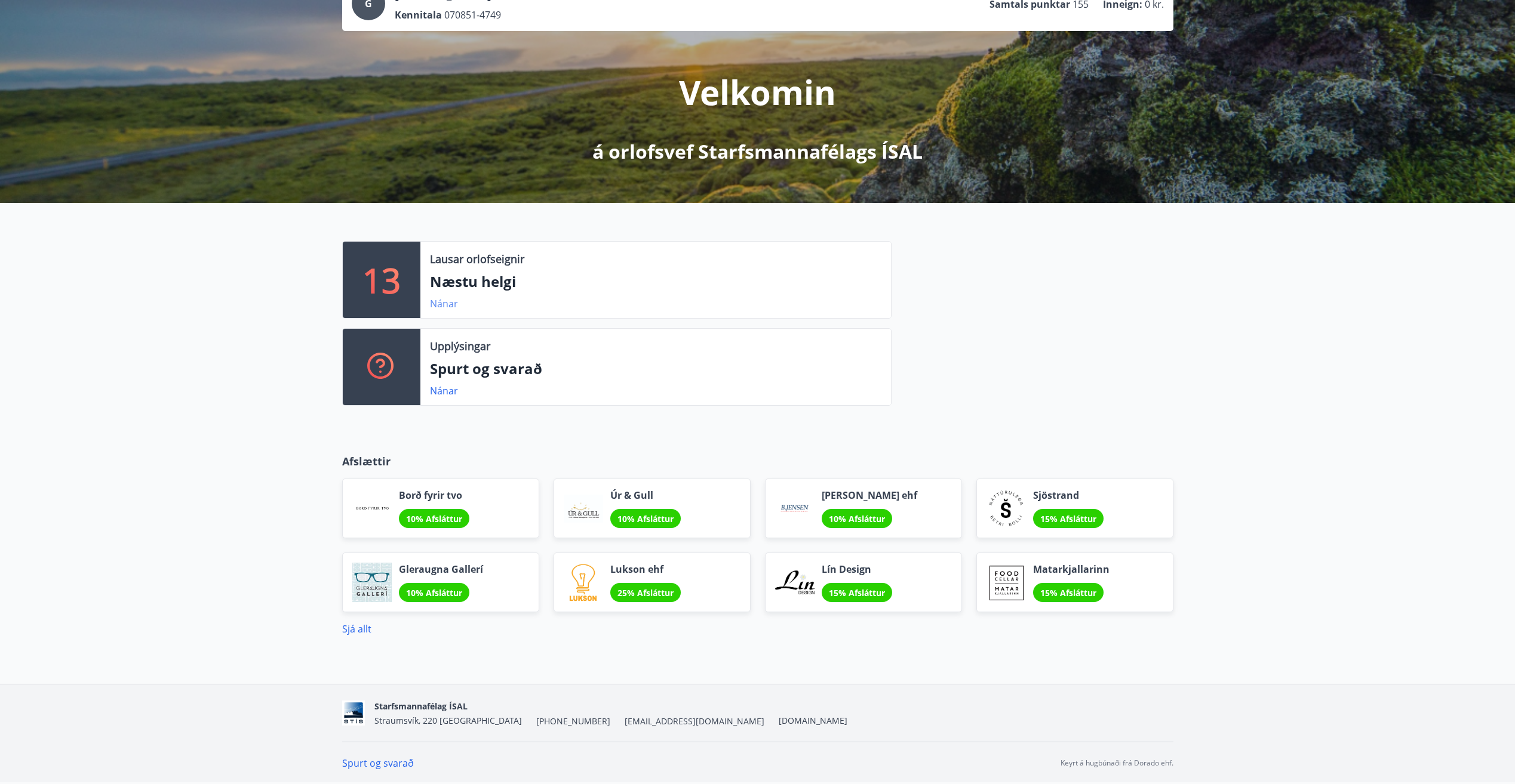
click at [450, 297] on link "Nánar" at bounding box center [444, 304] width 28 height 13
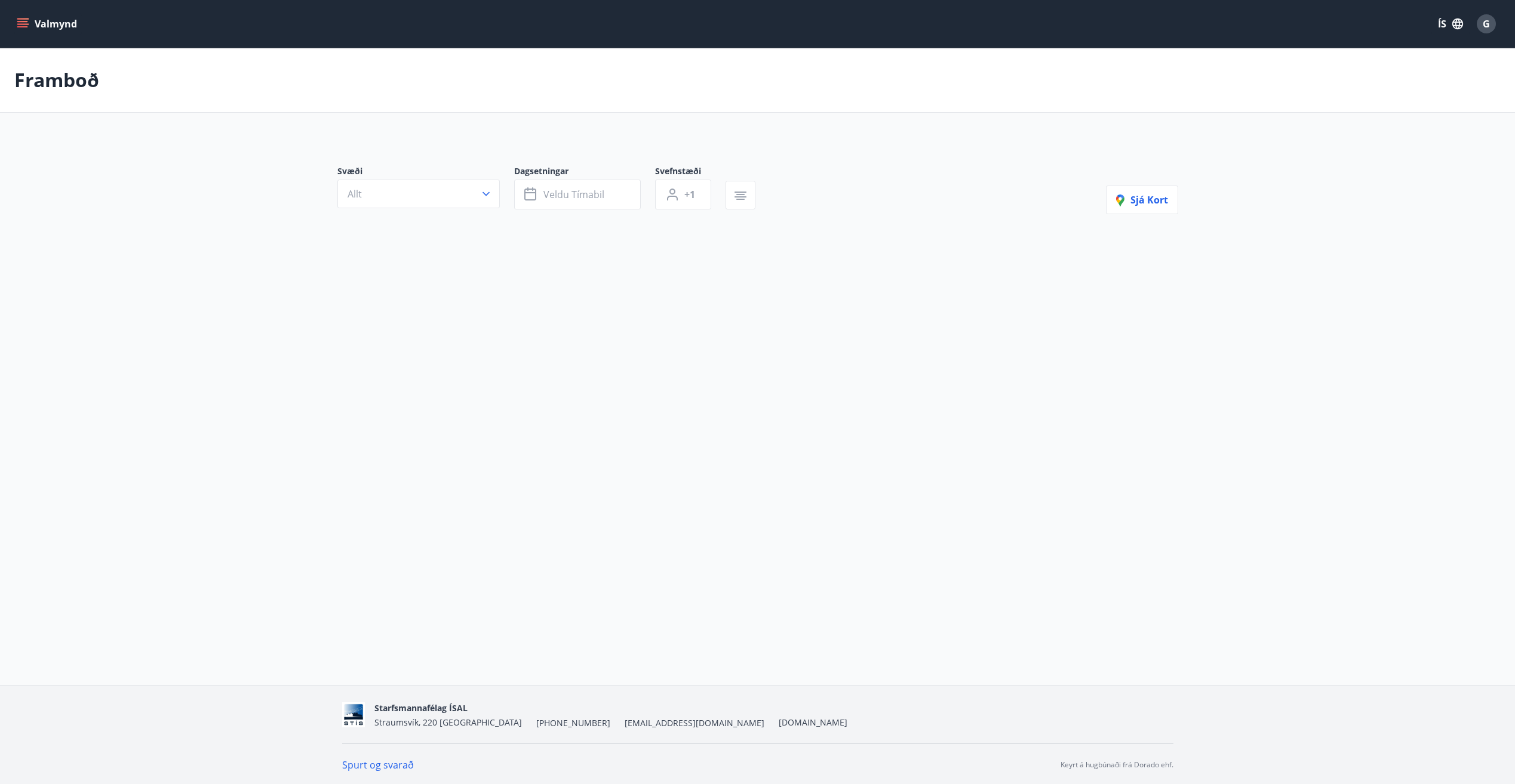
type input "*"
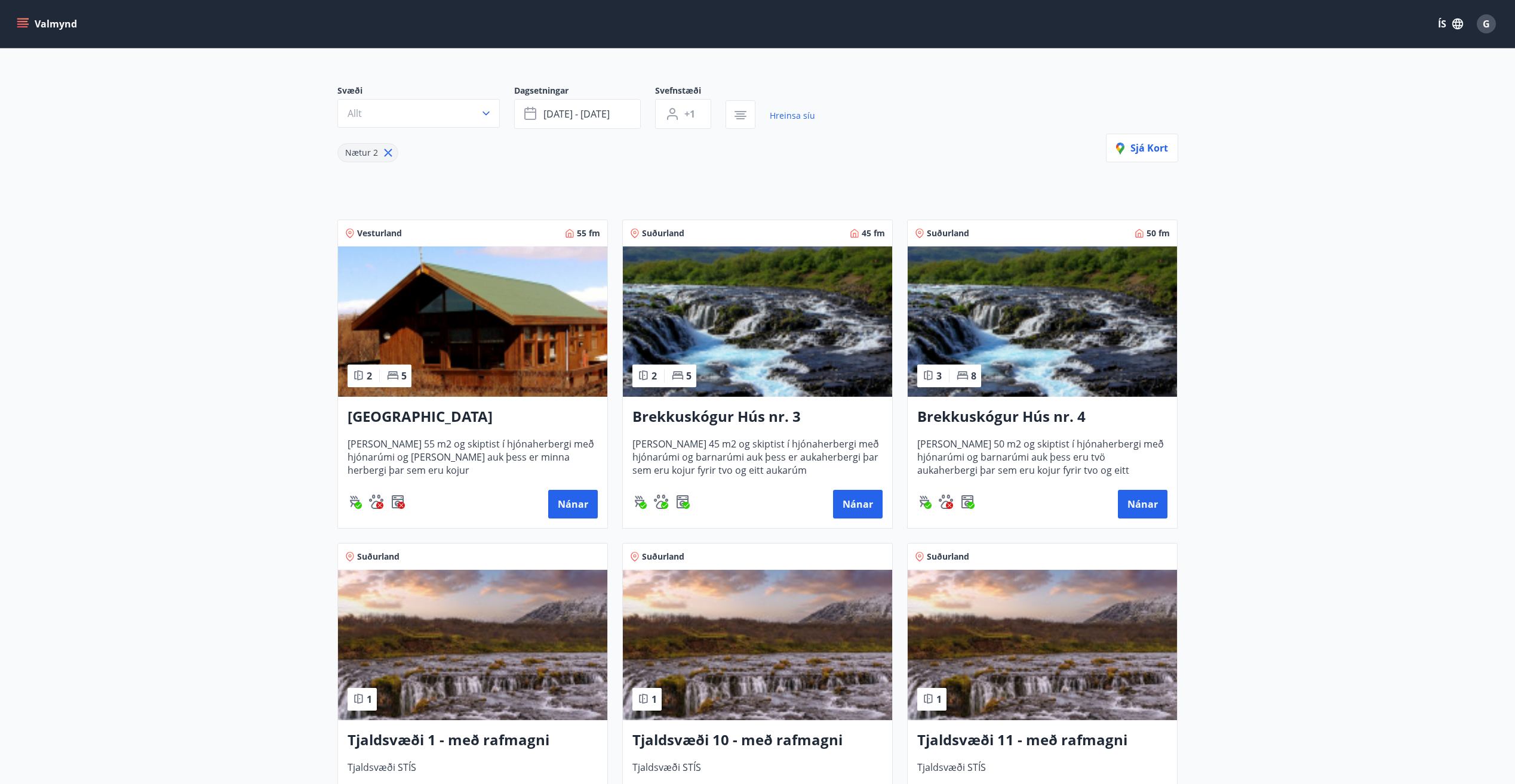
scroll to position [119, 0]
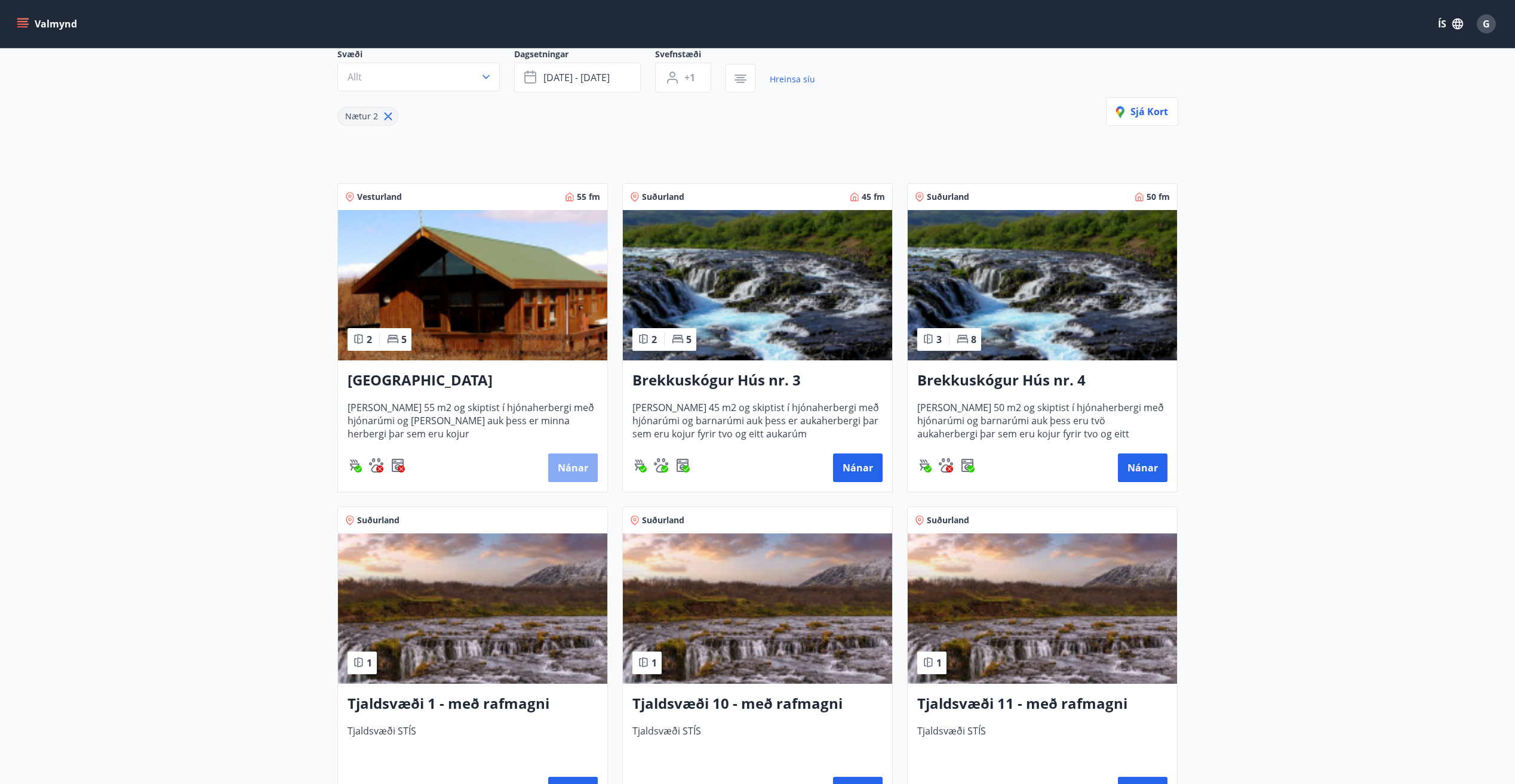
click at [564, 463] on button "Nánar" at bounding box center [573, 468] width 50 height 29
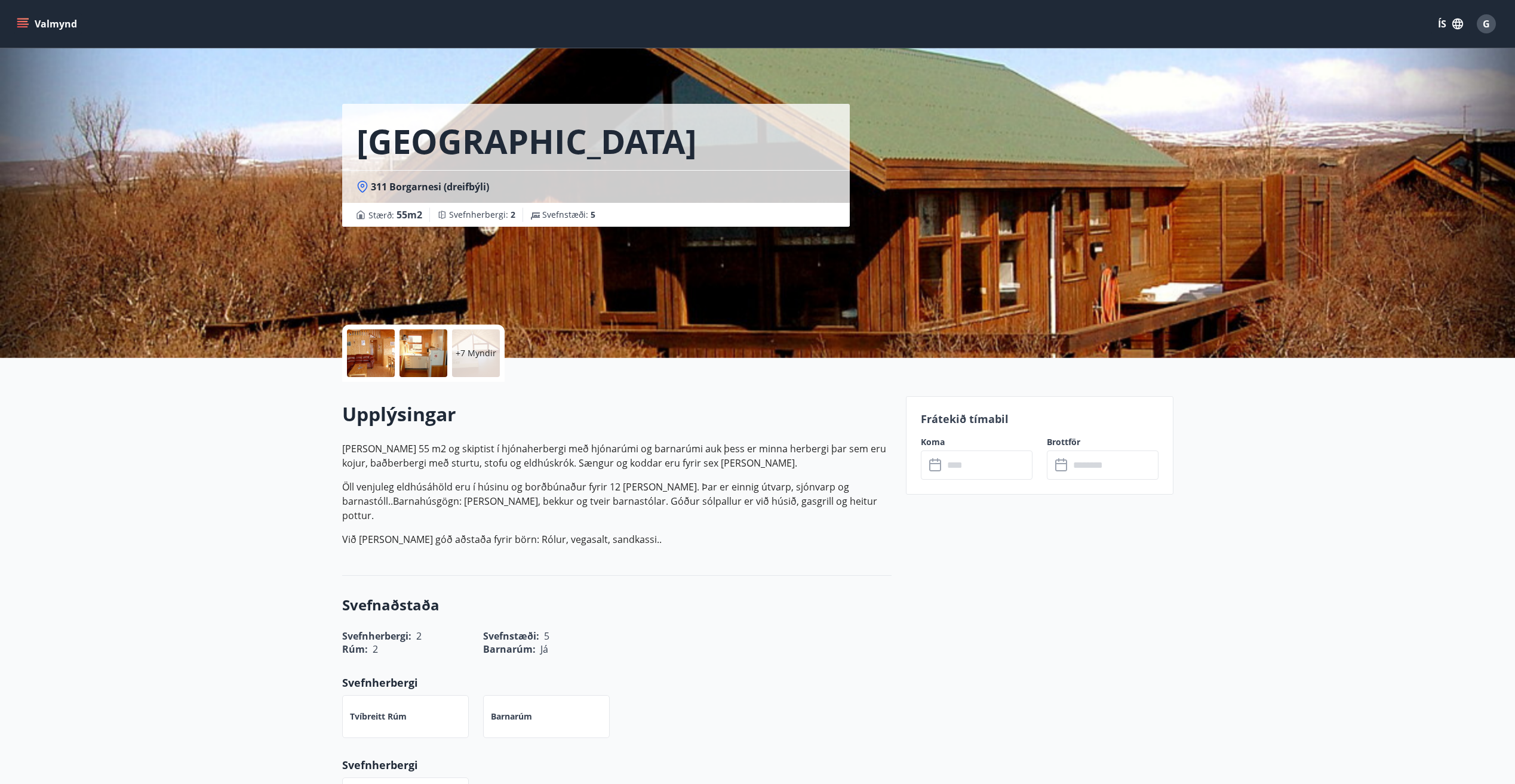
click at [989, 464] on input "text" at bounding box center [987, 465] width 89 height 30
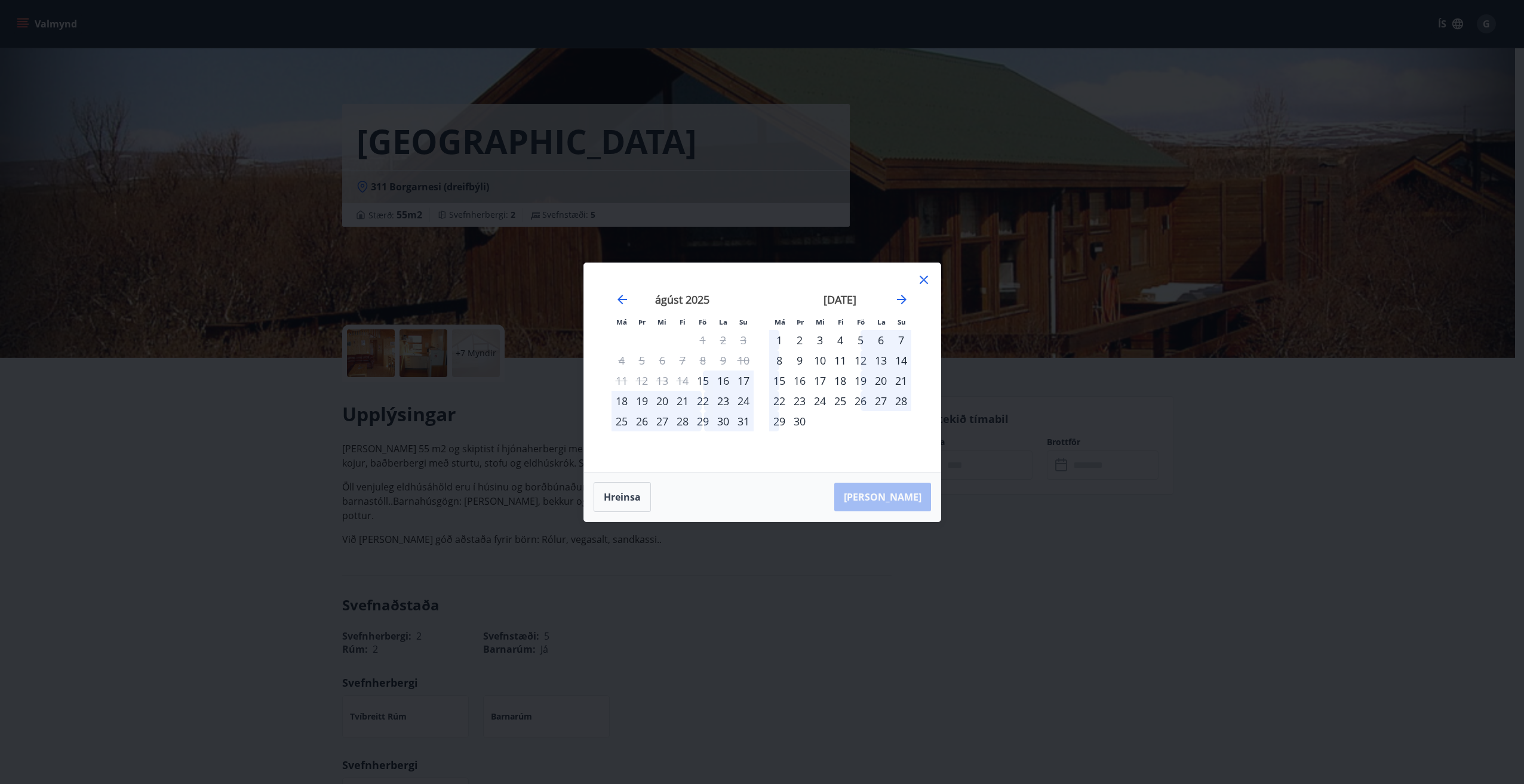
click at [665, 411] on div "27" at bounding box center [662, 421] width 20 height 20
click at [925, 278] on icon at bounding box center [923, 280] width 8 height 8
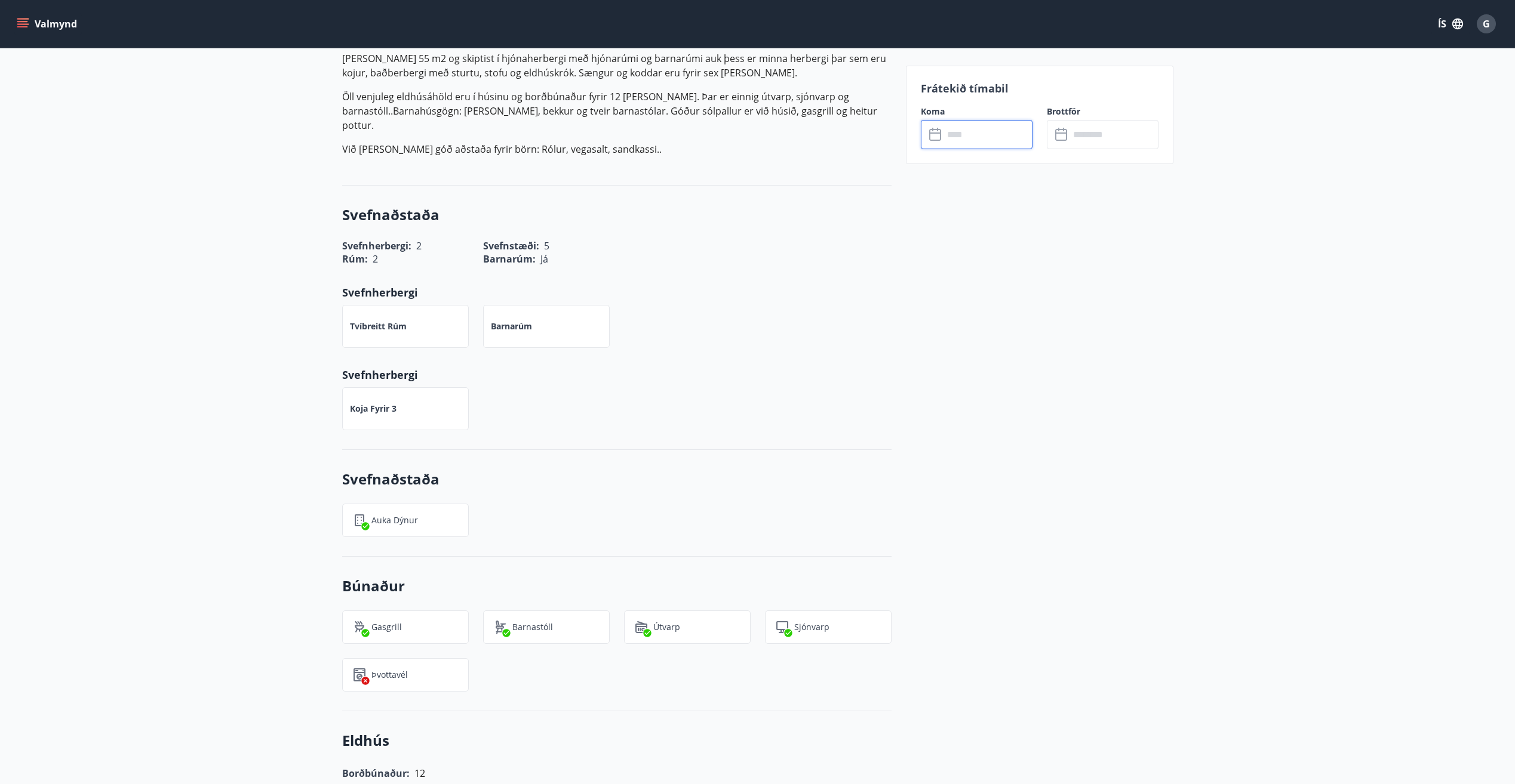
scroll to position [418, 0]
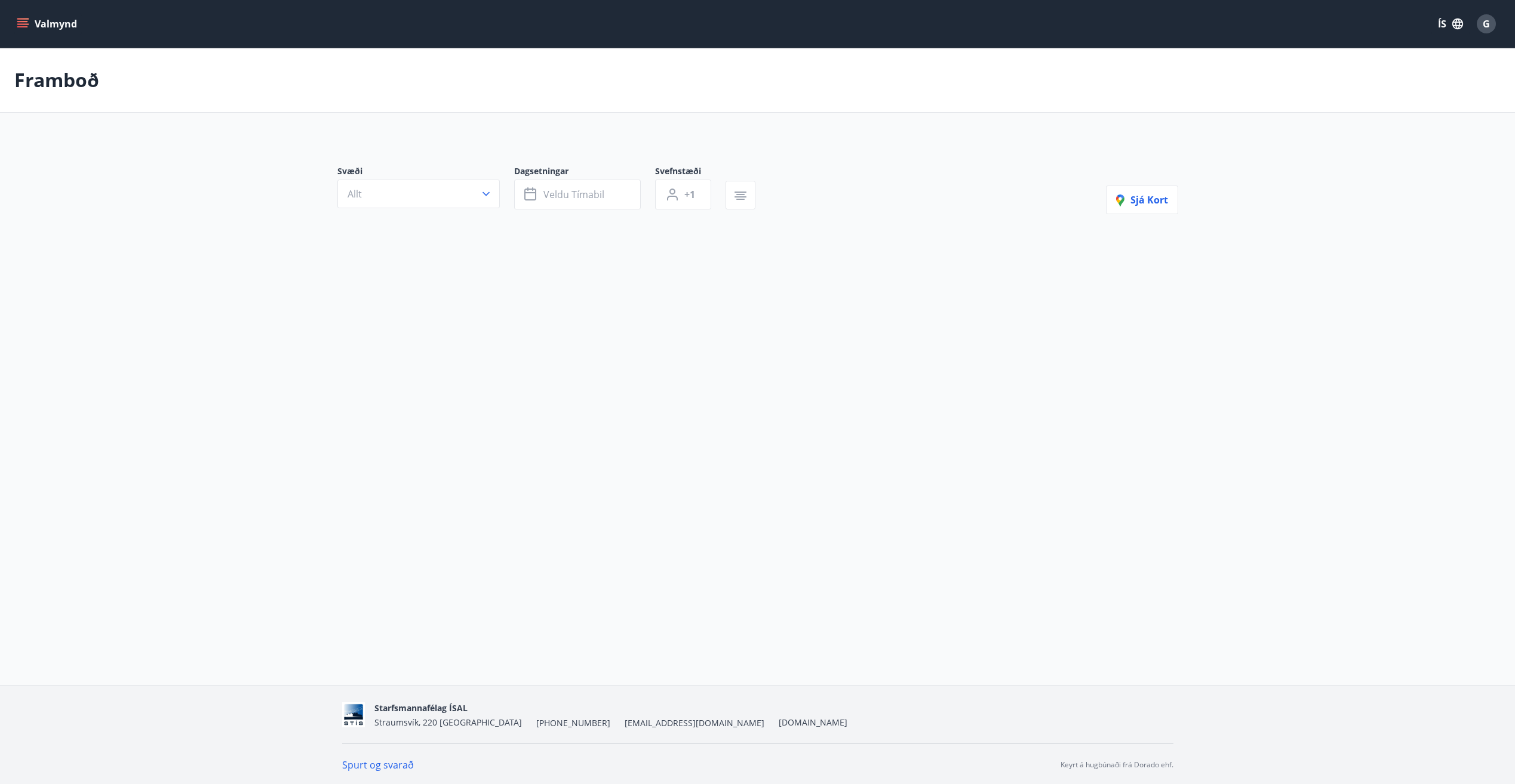
type input "*"
click at [19, 16] on button "Valmynd" at bounding box center [48, 24] width 67 height 21
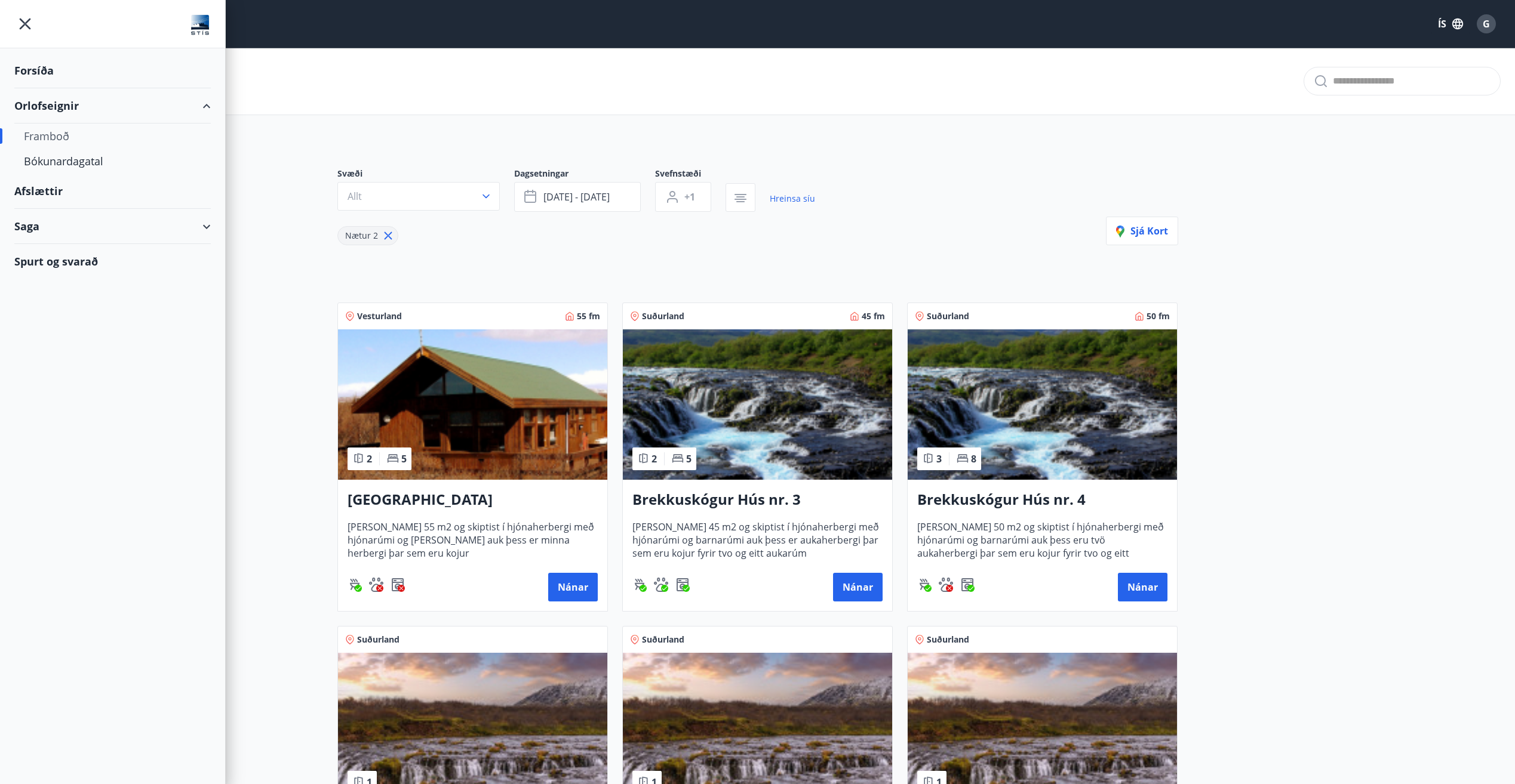
click at [39, 76] on div "Forsíða" at bounding box center [113, 70] width 196 height 35
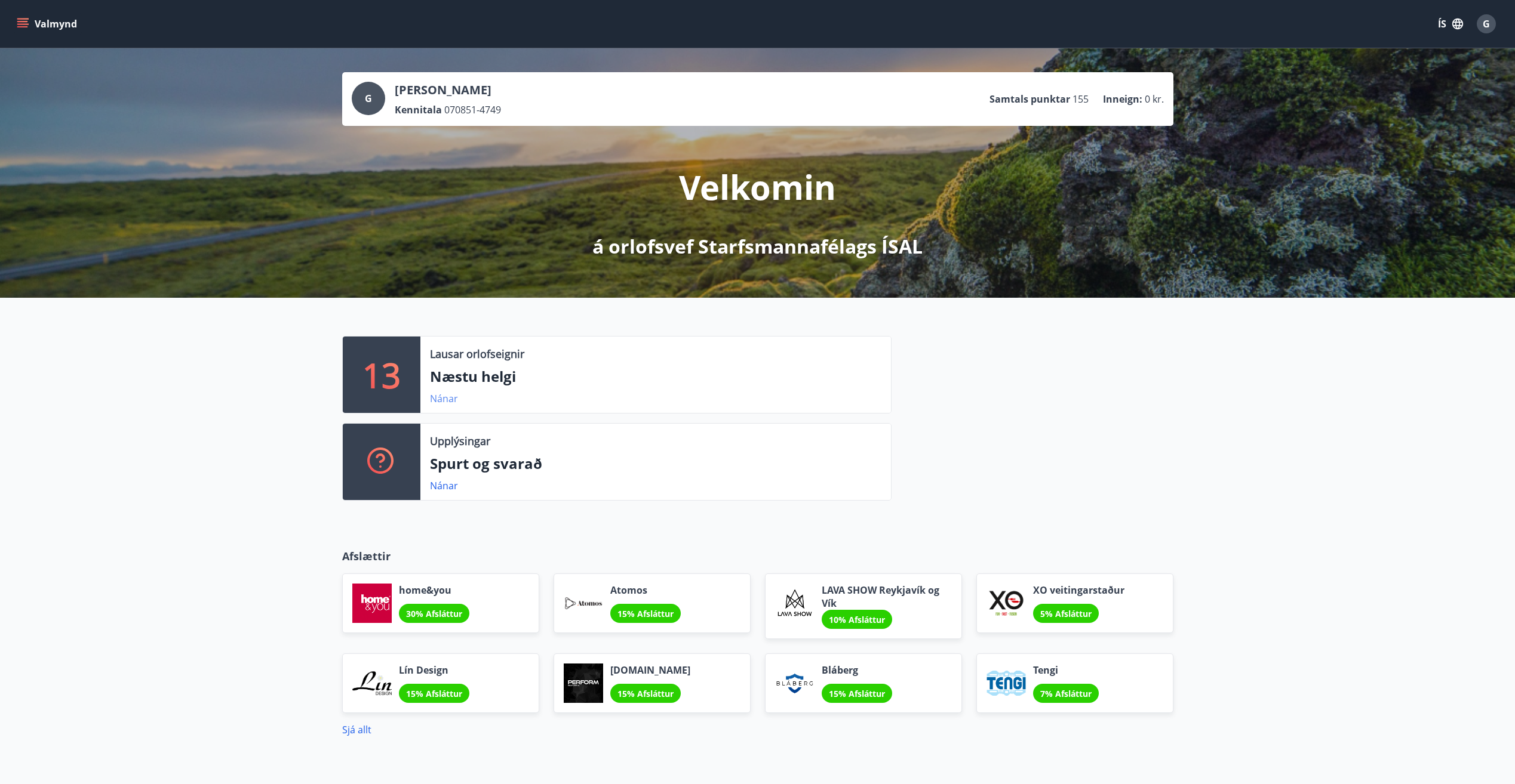
click at [446, 398] on link "Nánar" at bounding box center [444, 399] width 28 height 13
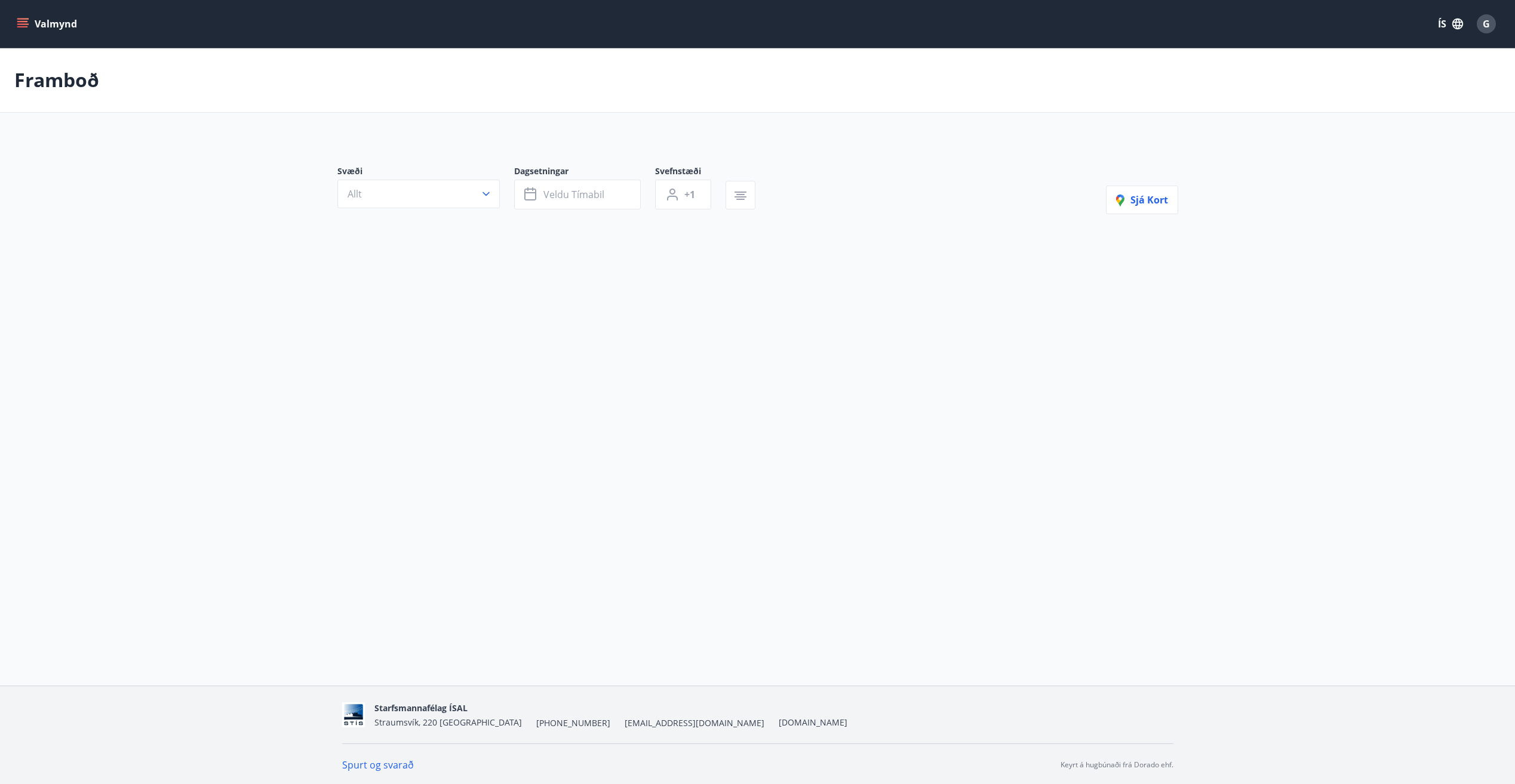
type input "*"
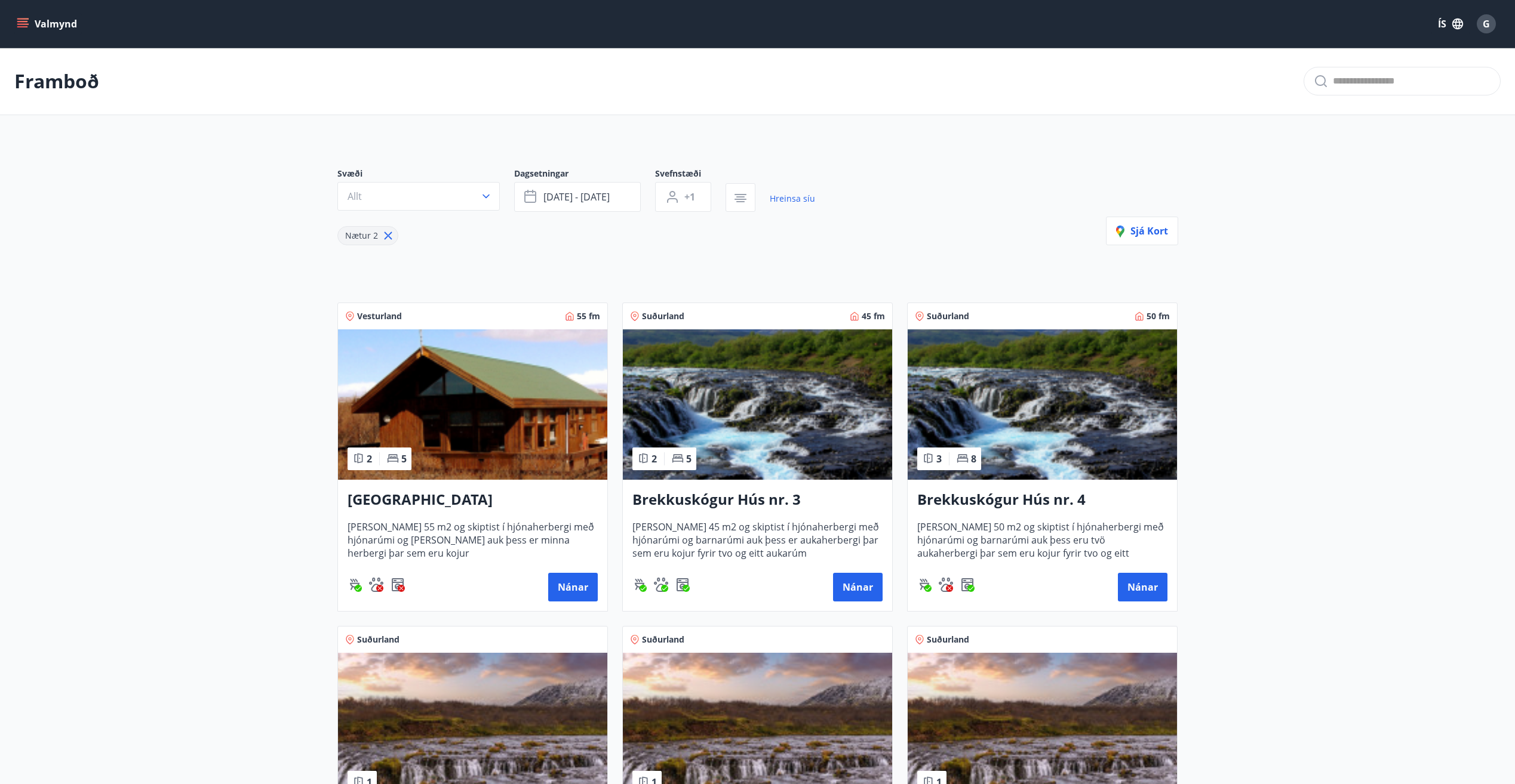
click at [816, 405] on img at bounding box center [757, 404] width 269 height 150
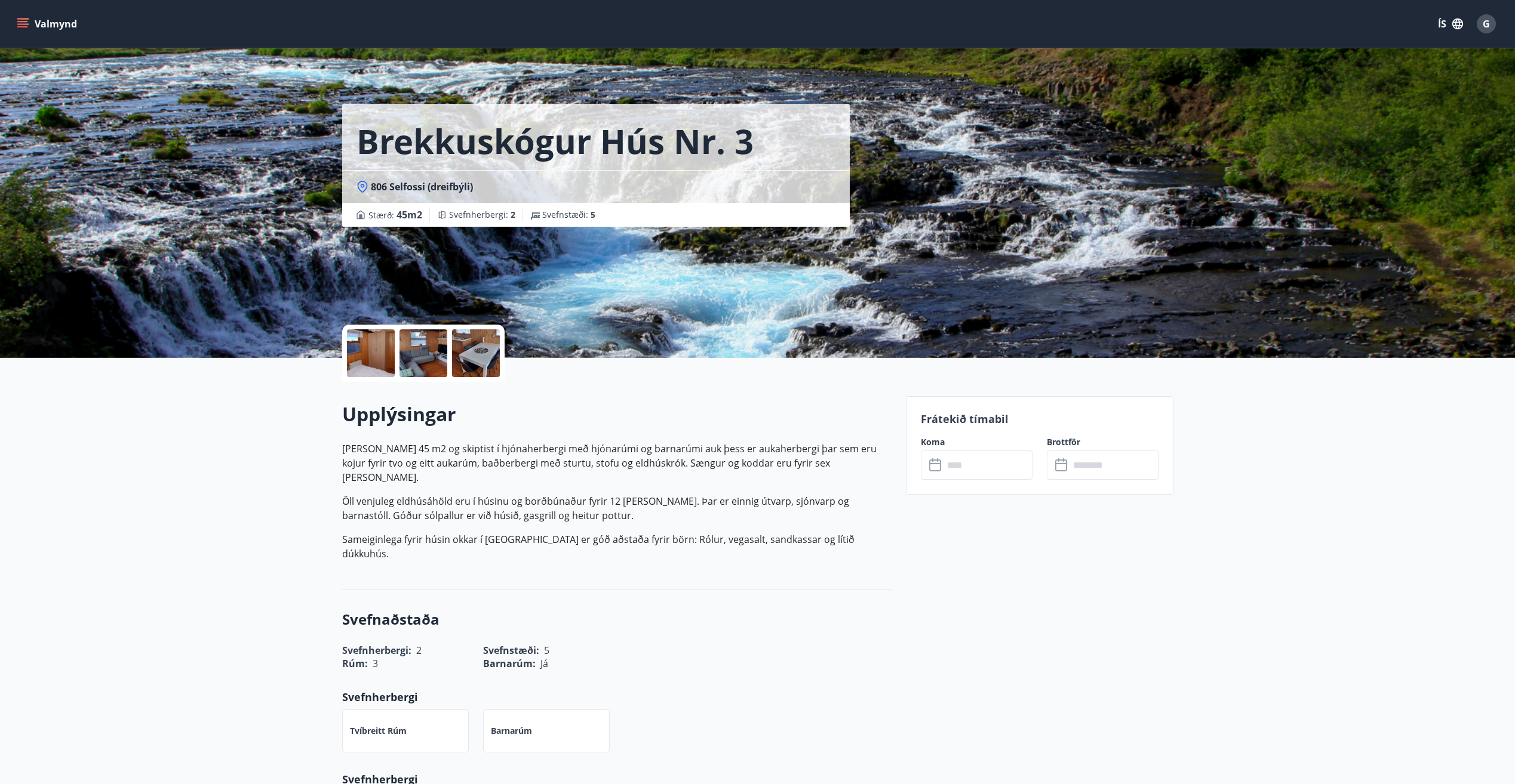
click at [355, 362] on div at bounding box center [371, 353] width 48 height 48
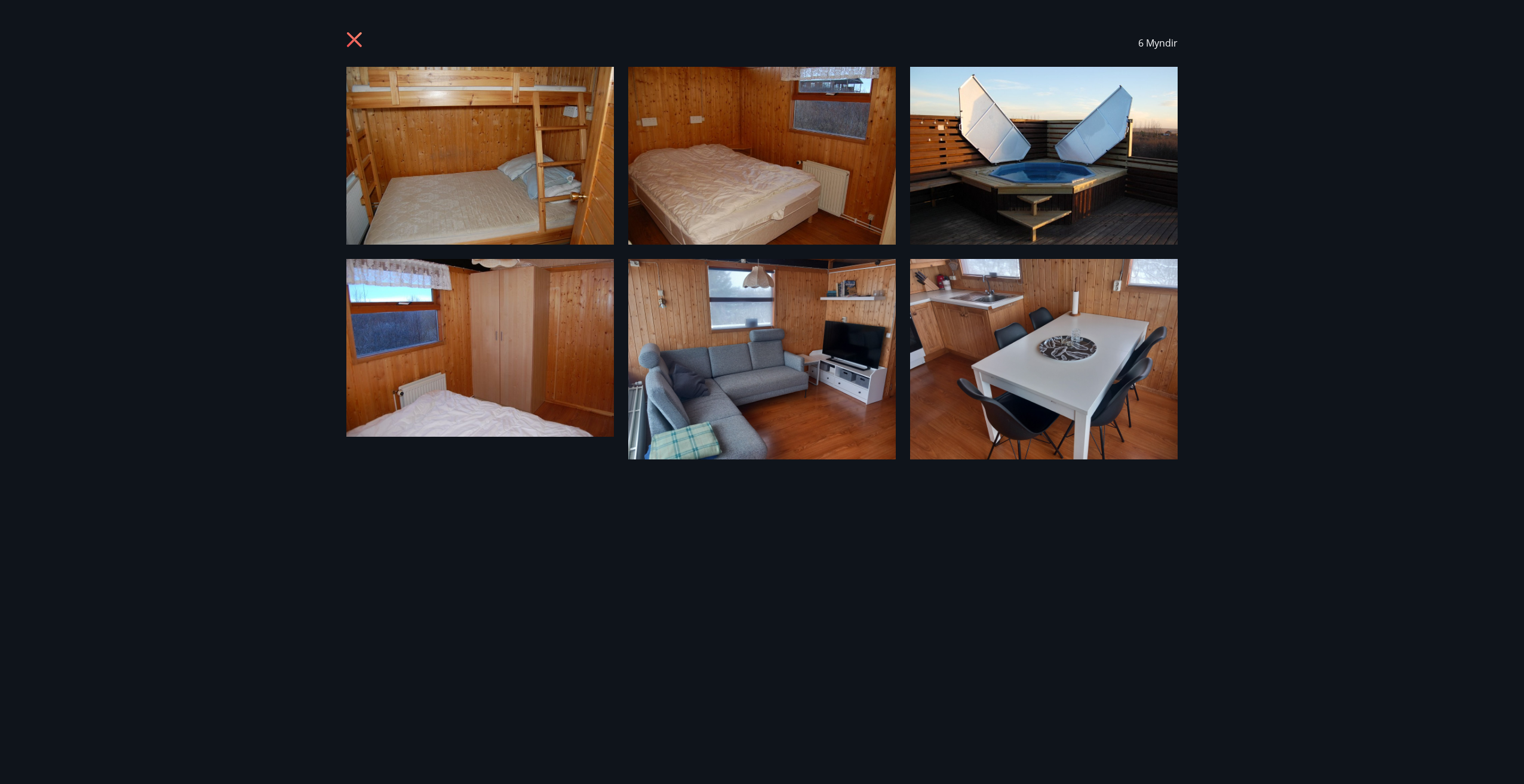
click at [1206, 529] on div "6 Myndir" at bounding box center [762, 392] width 1524 height 784
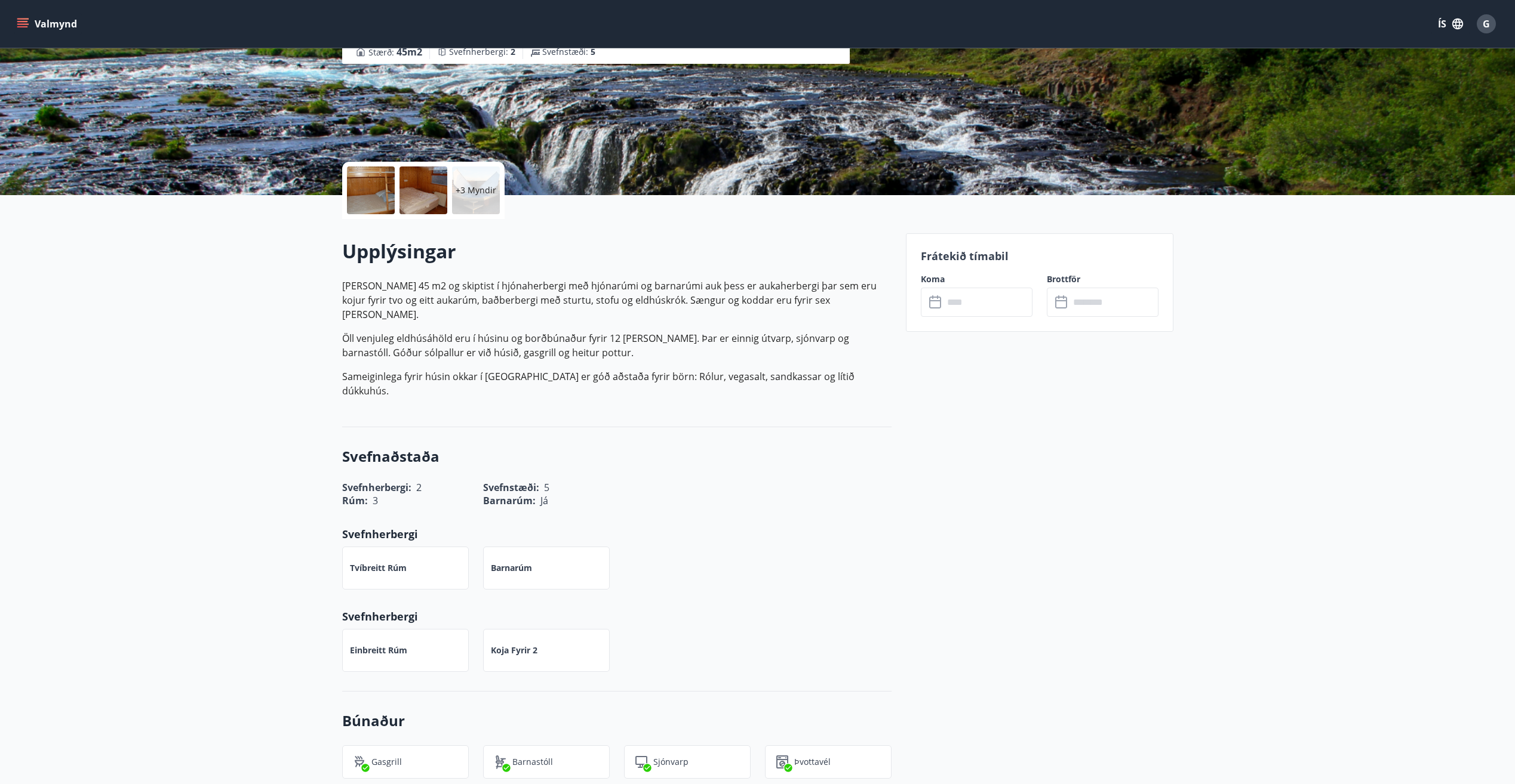
scroll to position [239, 0]
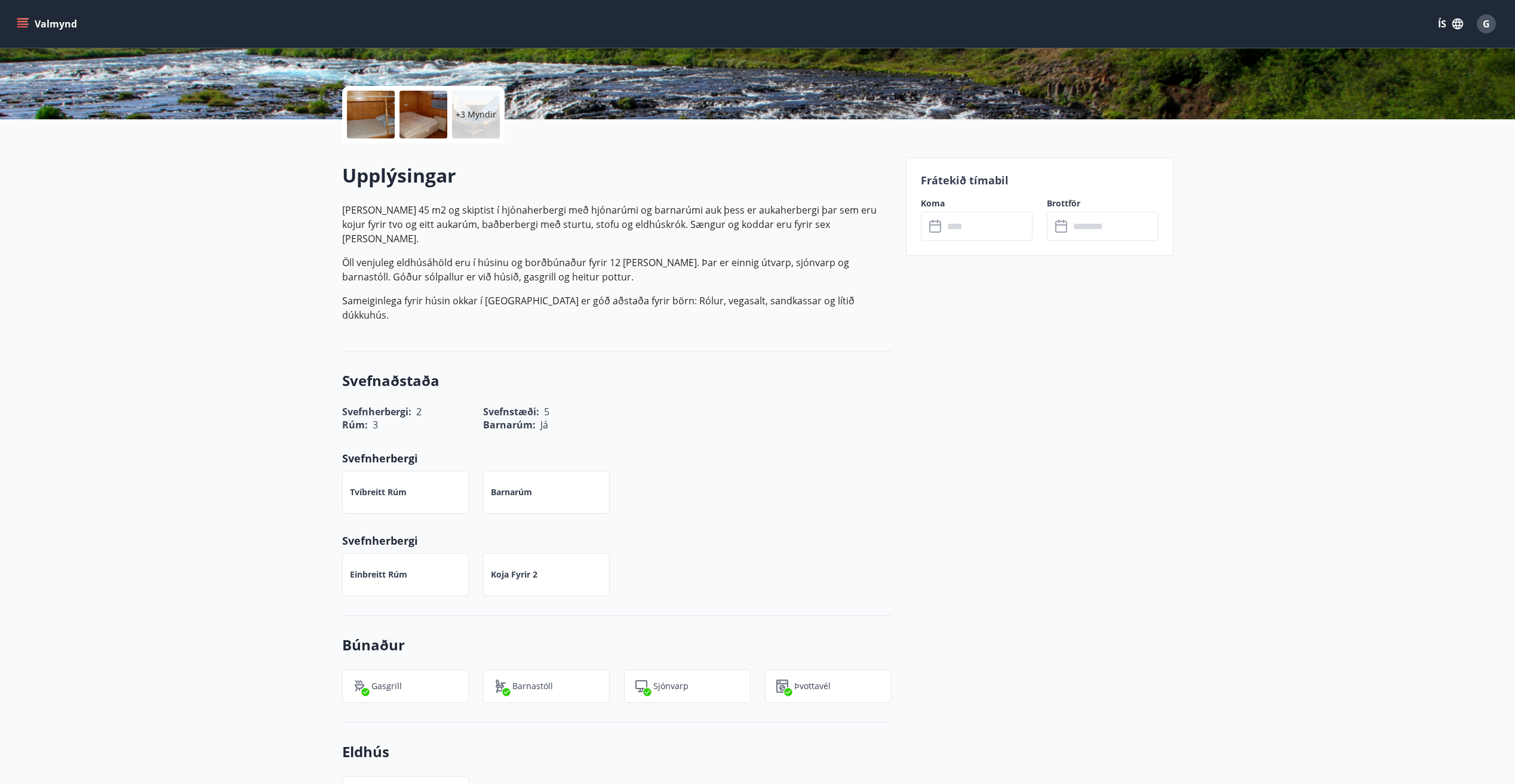
click at [977, 221] on input "text" at bounding box center [987, 226] width 89 height 30
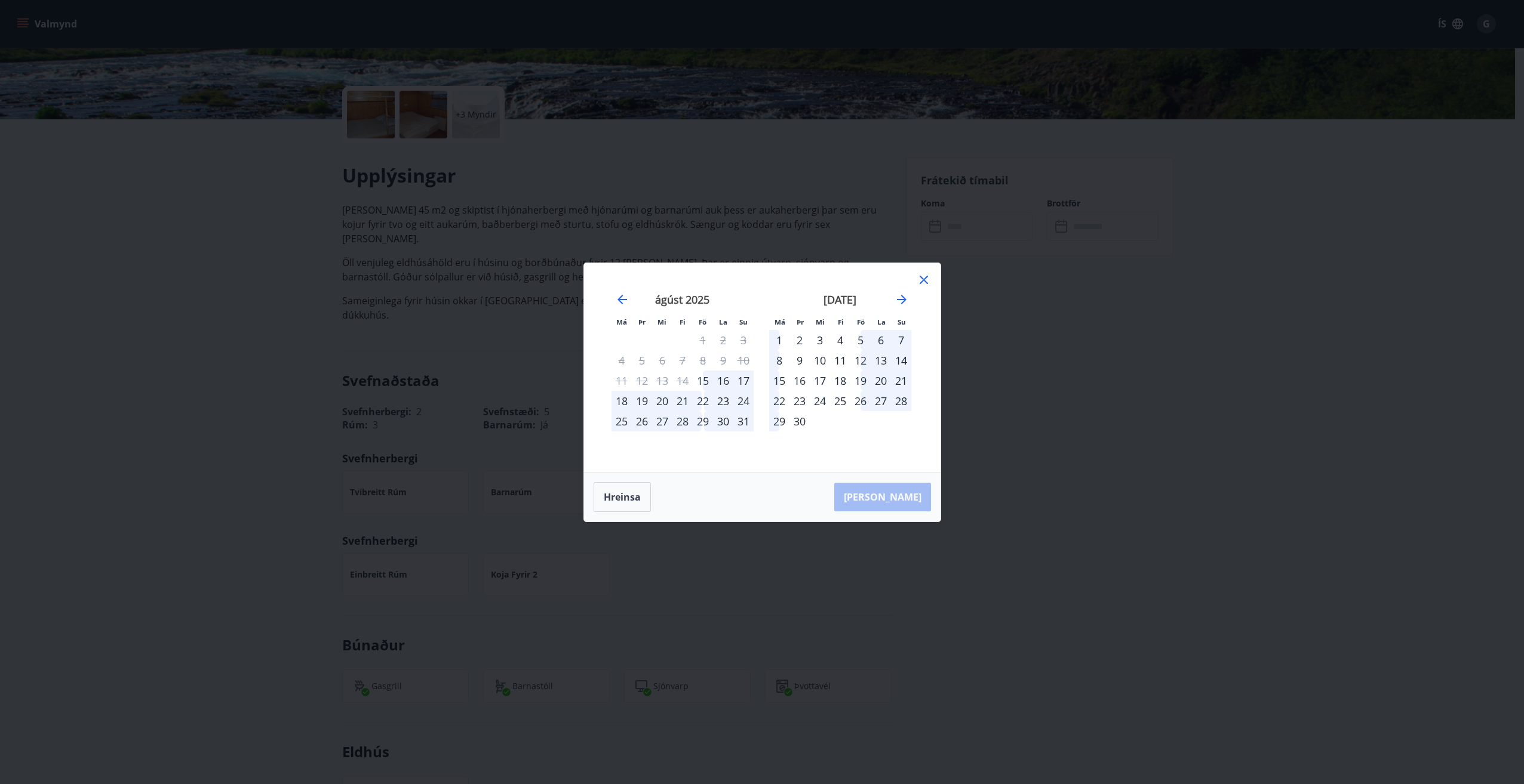
click at [859, 377] on div "19" at bounding box center [860, 381] width 20 height 20
click at [779, 399] on div "22" at bounding box center [779, 401] width 20 height 20
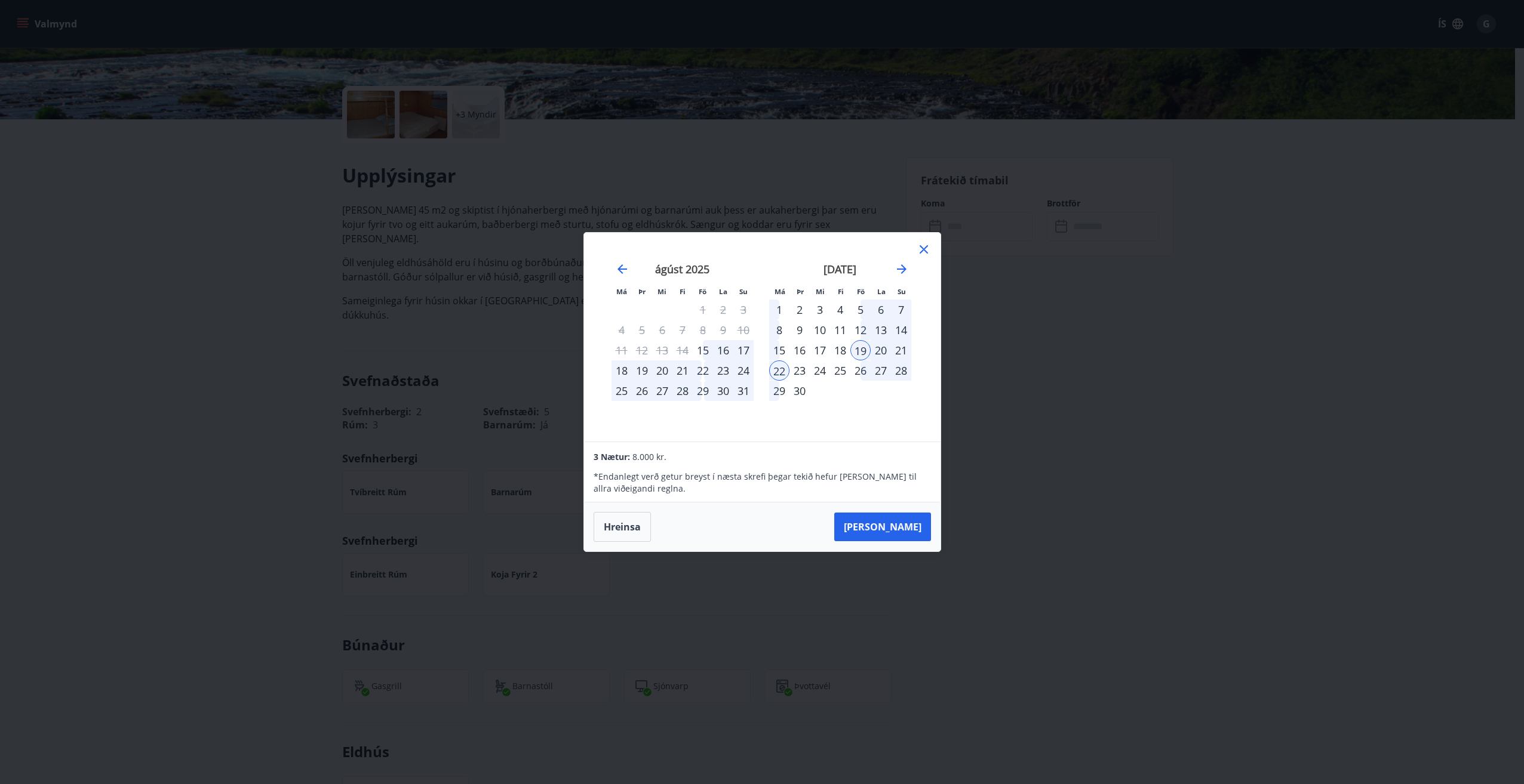
click at [920, 245] on icon at bounding box center [923, 249] width 14 height 14
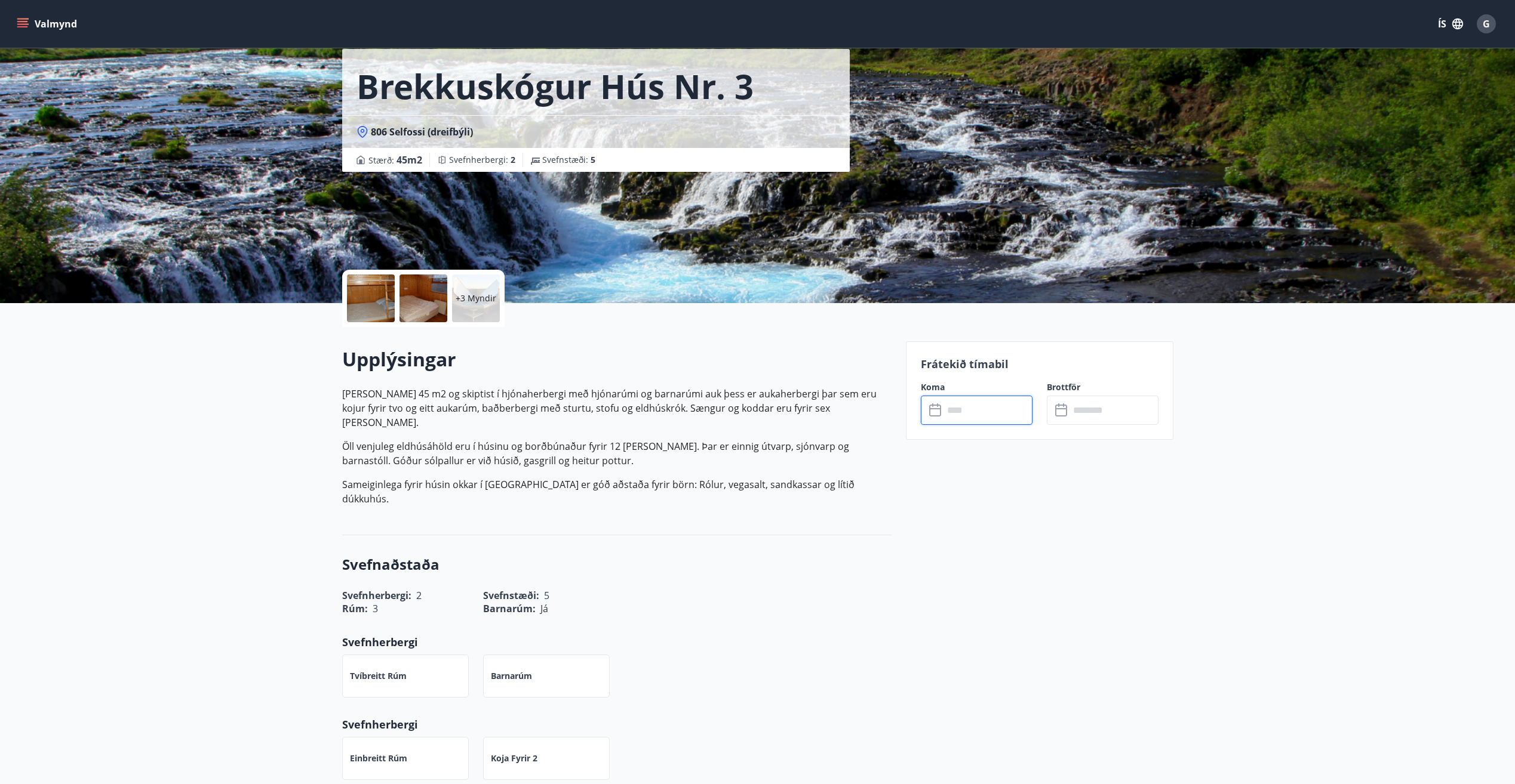
scroll to position [0, 0]
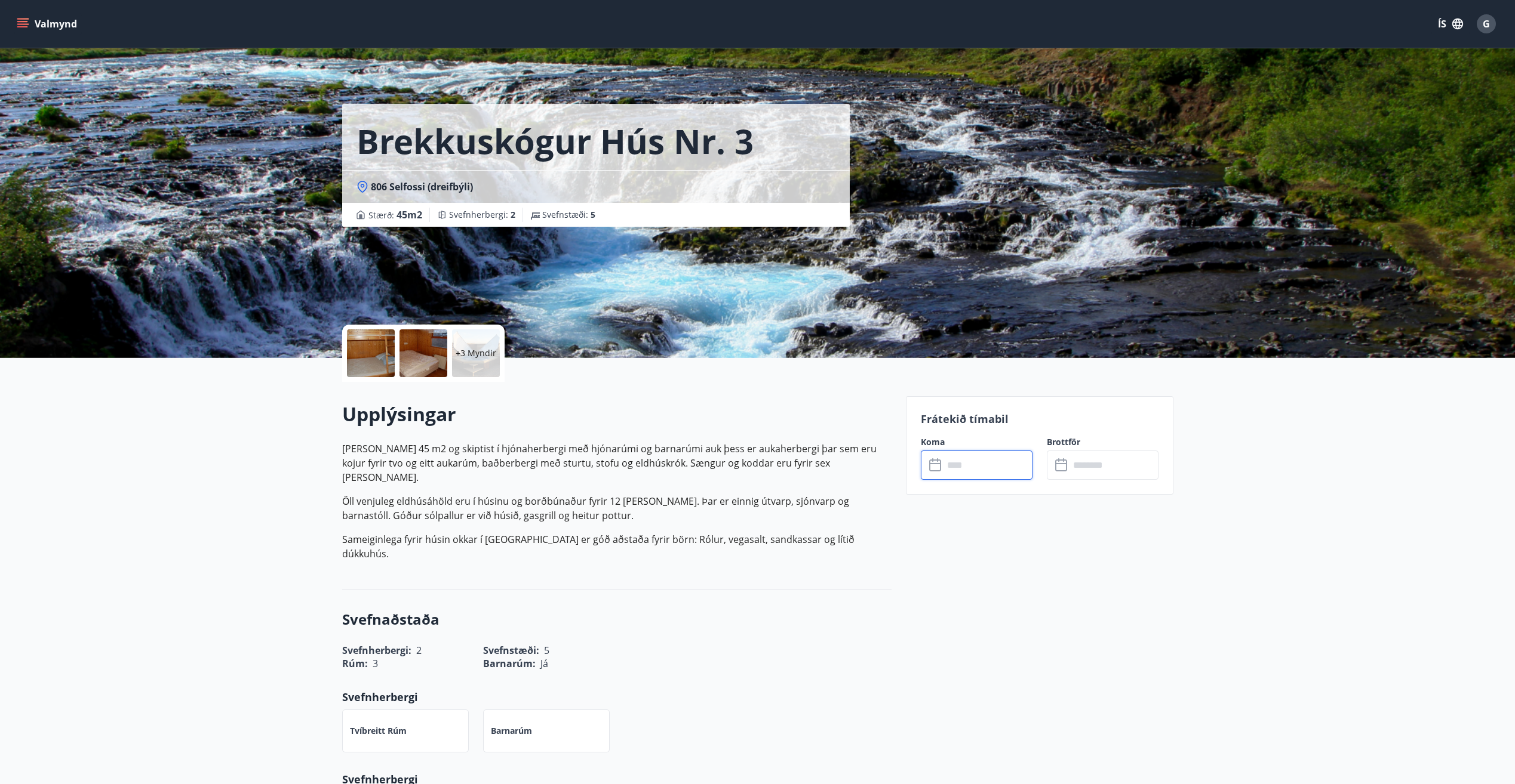
click at [20, 18] on icon "menu" at bounding box center [24, 19] width 13 height 1
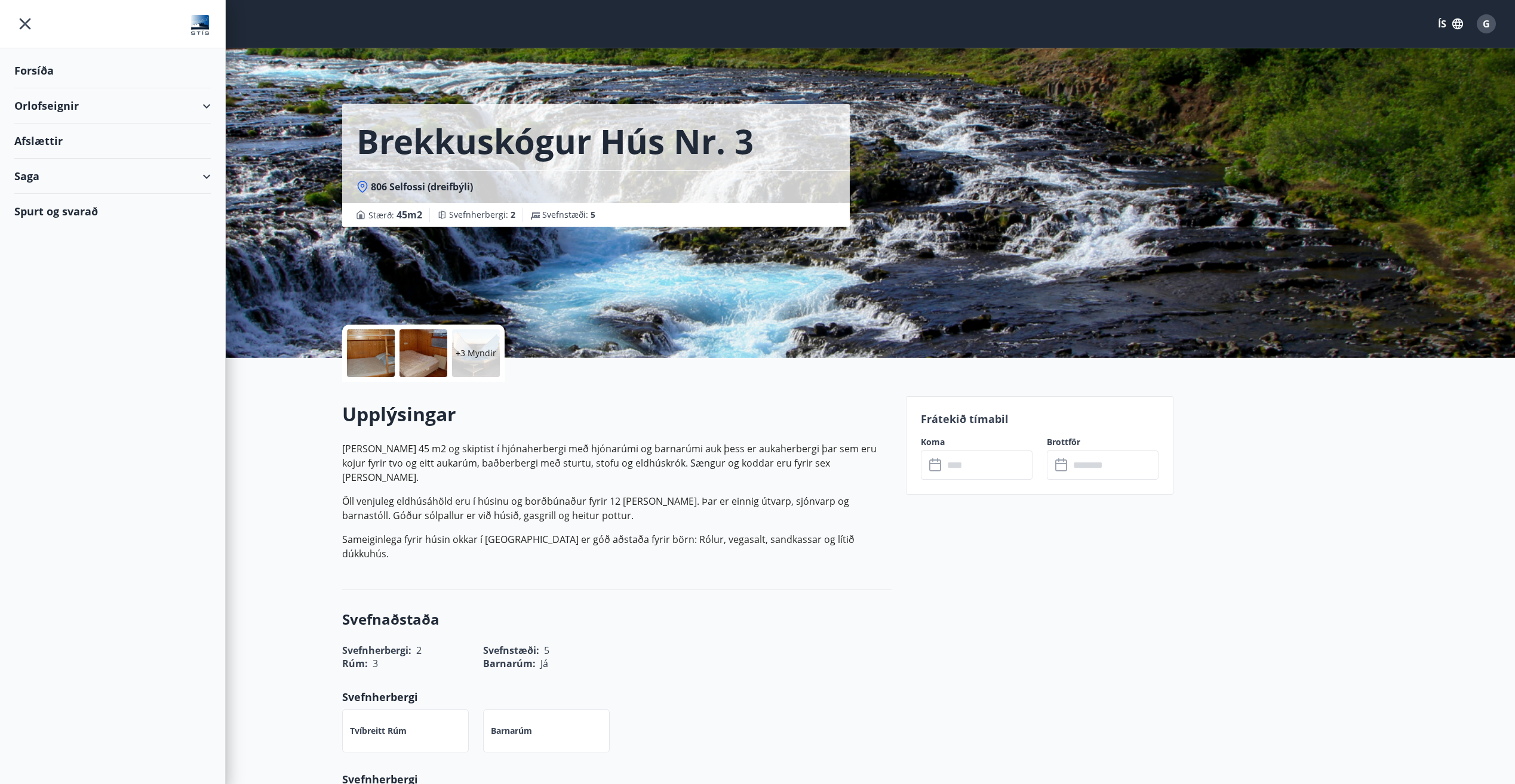
click at [38, 64] on div "Forsíða" at bounding box center [113, 70] width 196 height 35
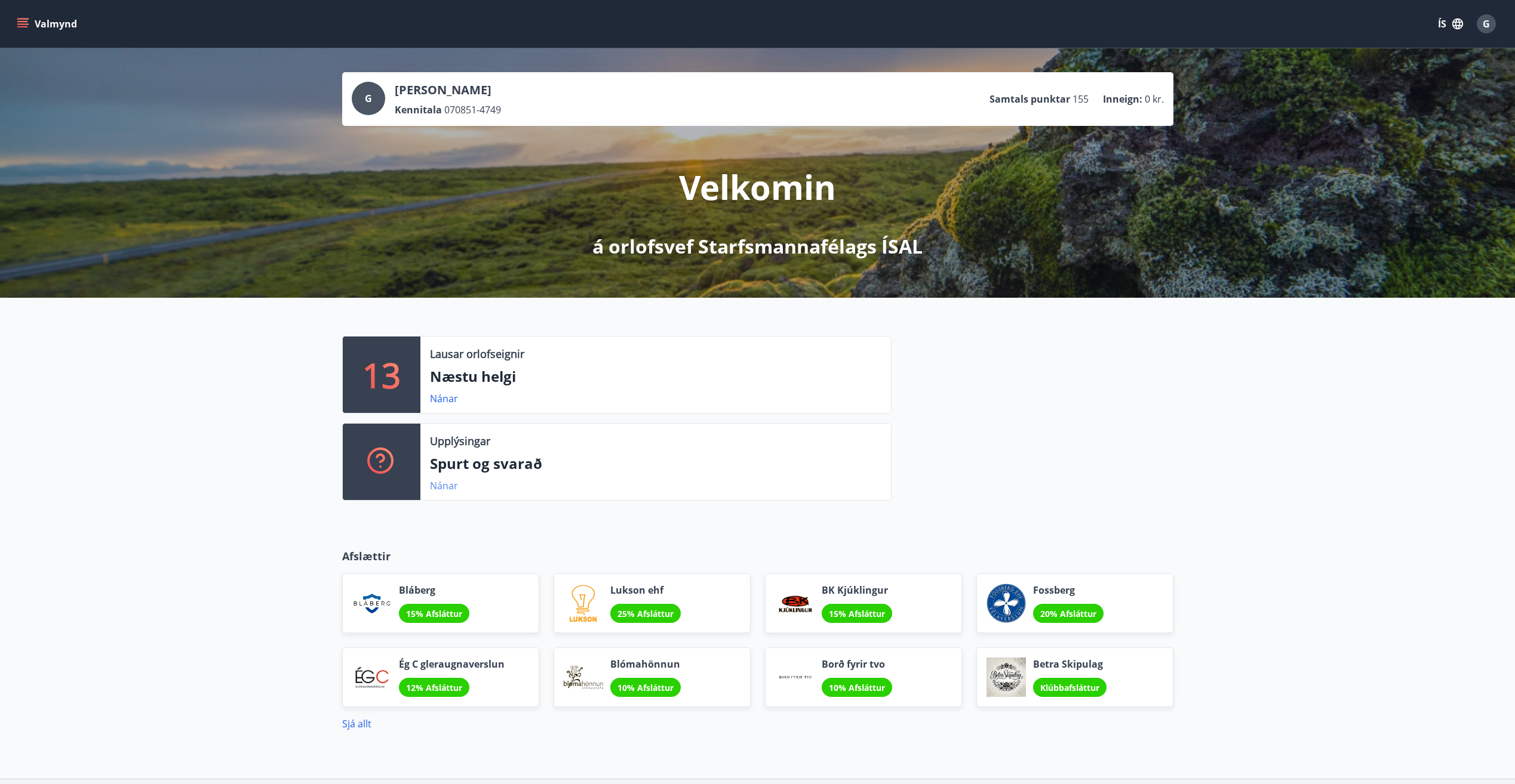
click at [446, 483] on link "Nánar" at bounding box center [444, 485] width 28 height 13
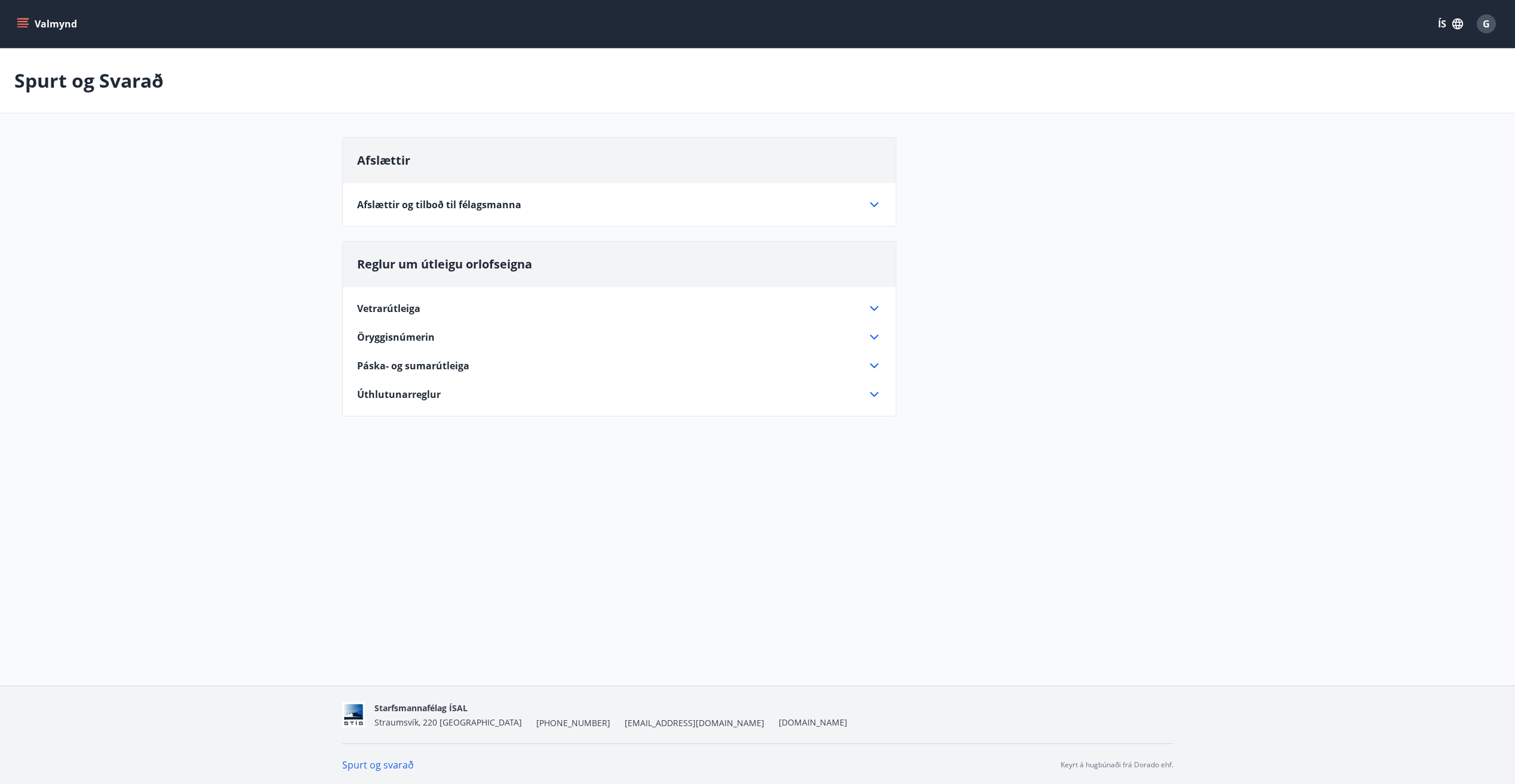
click at [413, 306] on span "Vetrarútleiga" at bounding box center [389, 308] width 64 height 13
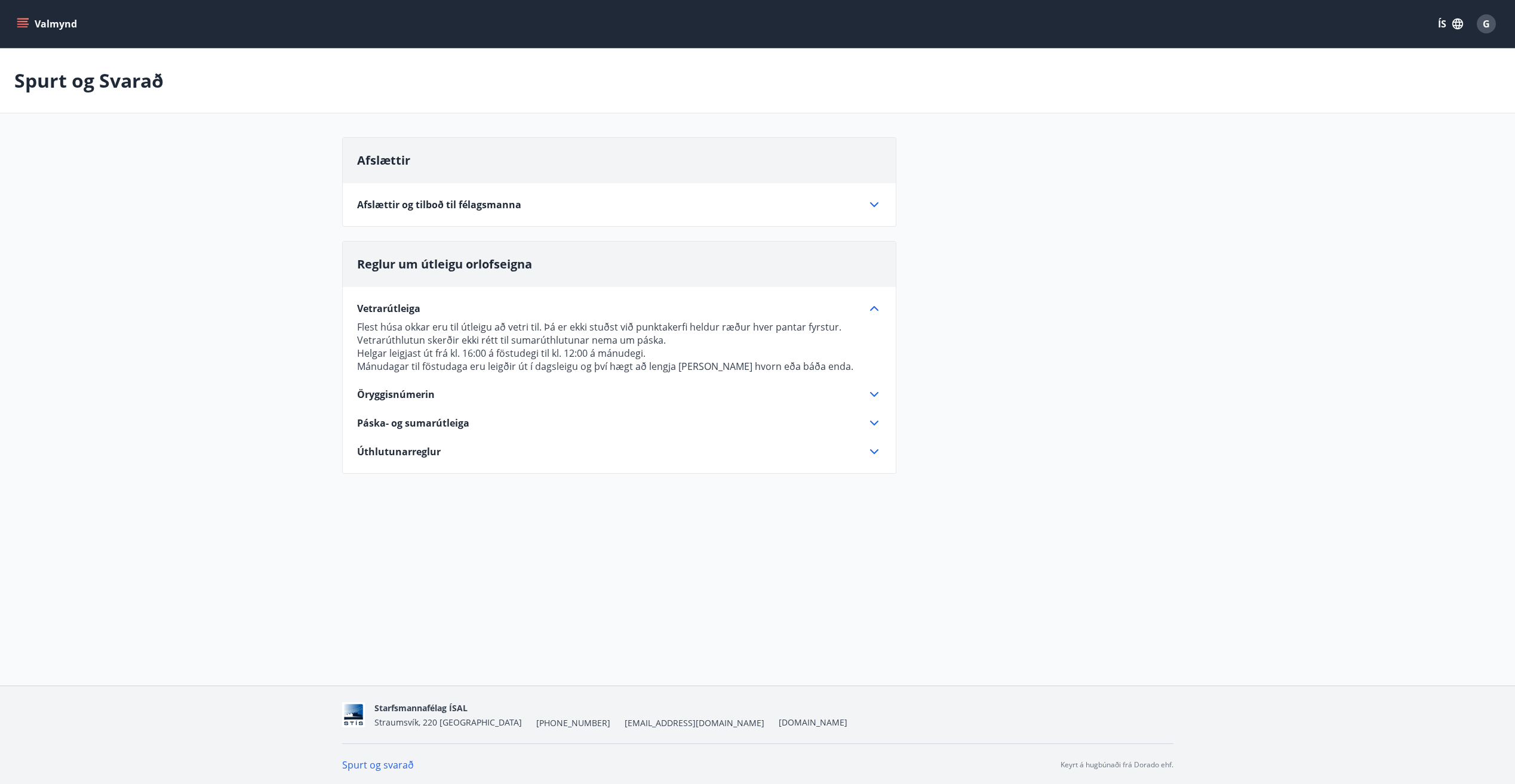
click at [425, 420] on span "Páska- og sumarútleiga" at bounding box center [413, 423] width 112 height 13
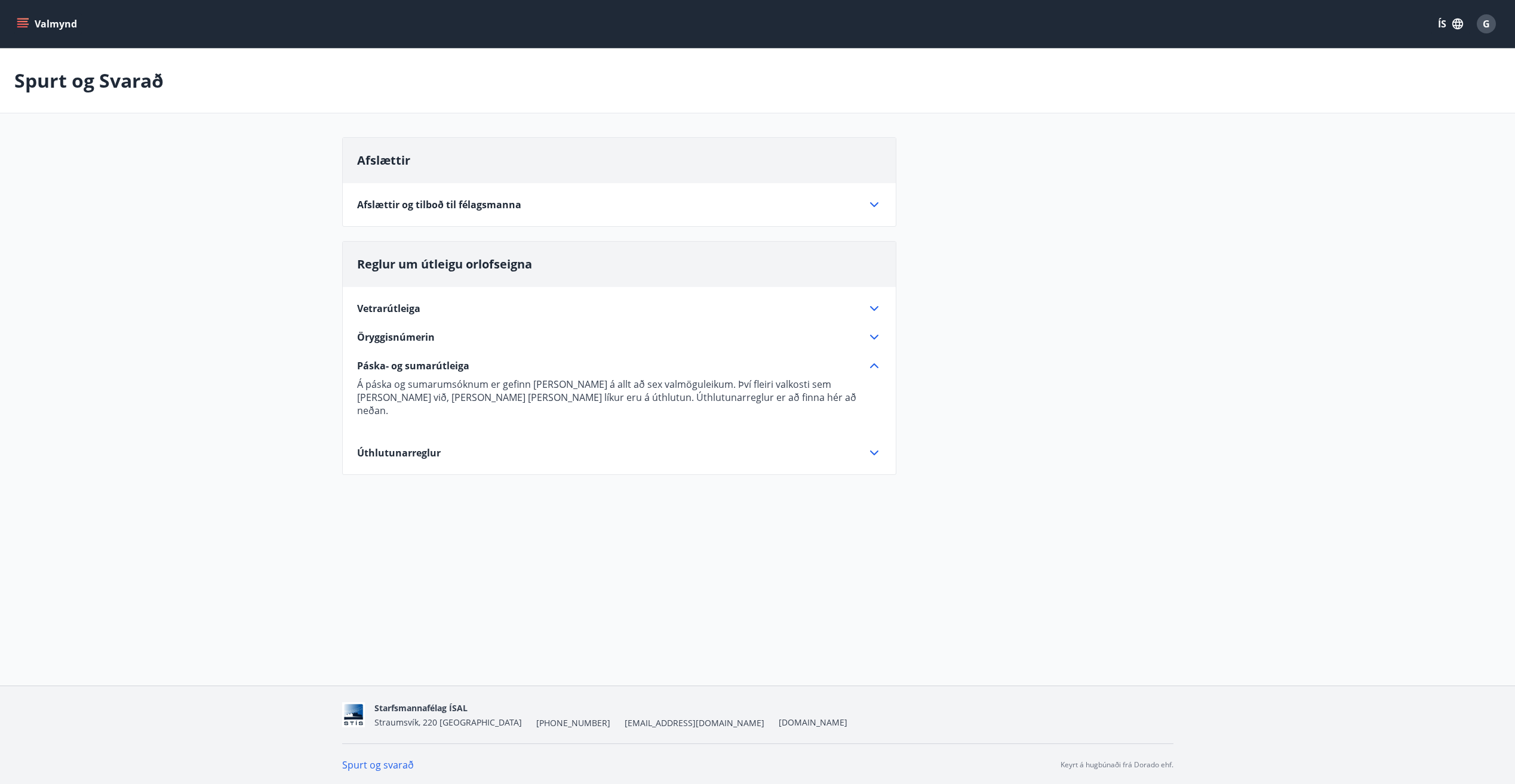
click at [436, 365] on span "Páska- og sumarútleiga" at bounding box center [413, 366] width 112 height 13
click at [409, 392] on span "Úthlutunarreglur" at bounding box center [399, 394] width 84 height 13
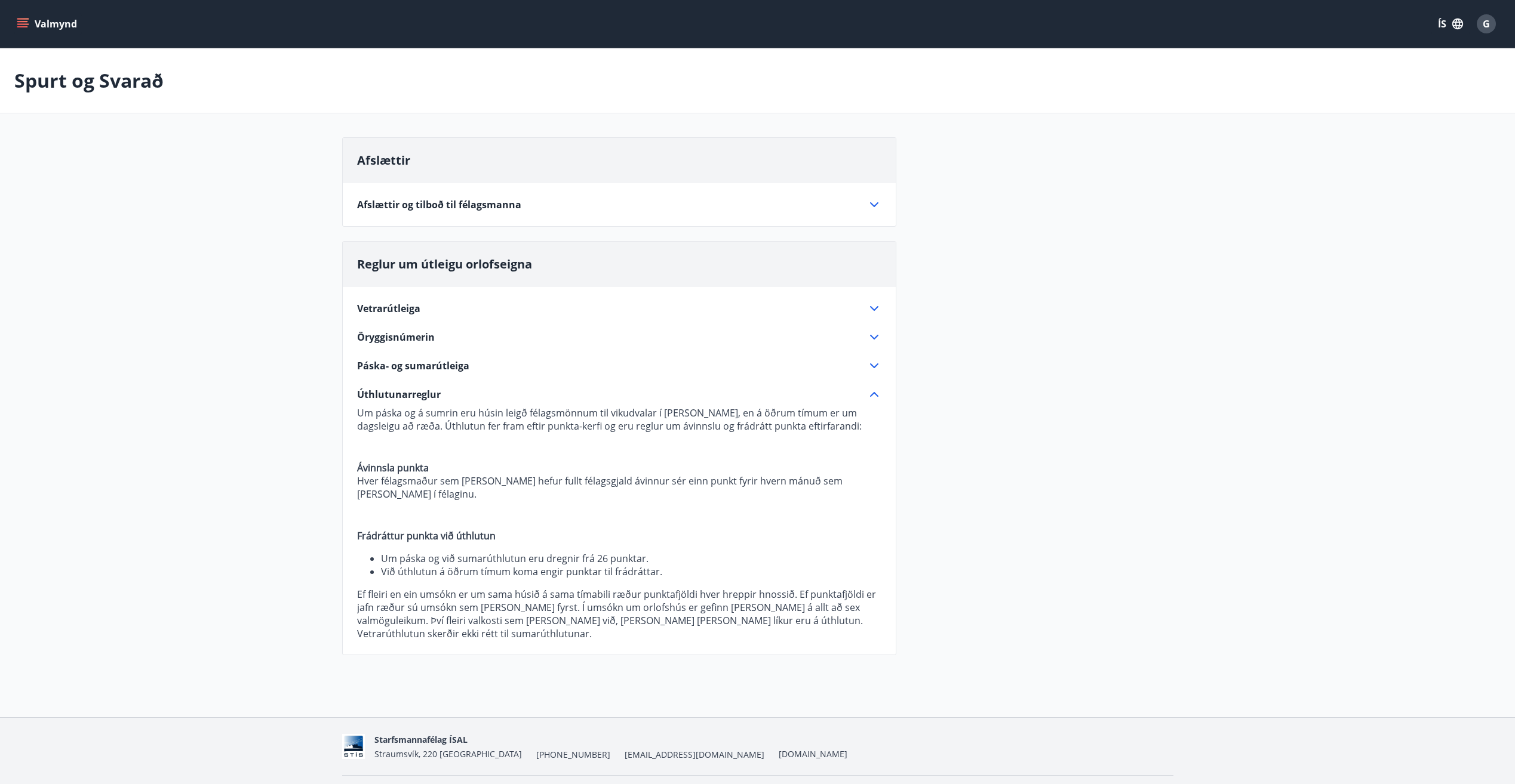
click at [28, 22] on icon "menu" at bounding box center [23, 23] width 12 height 12
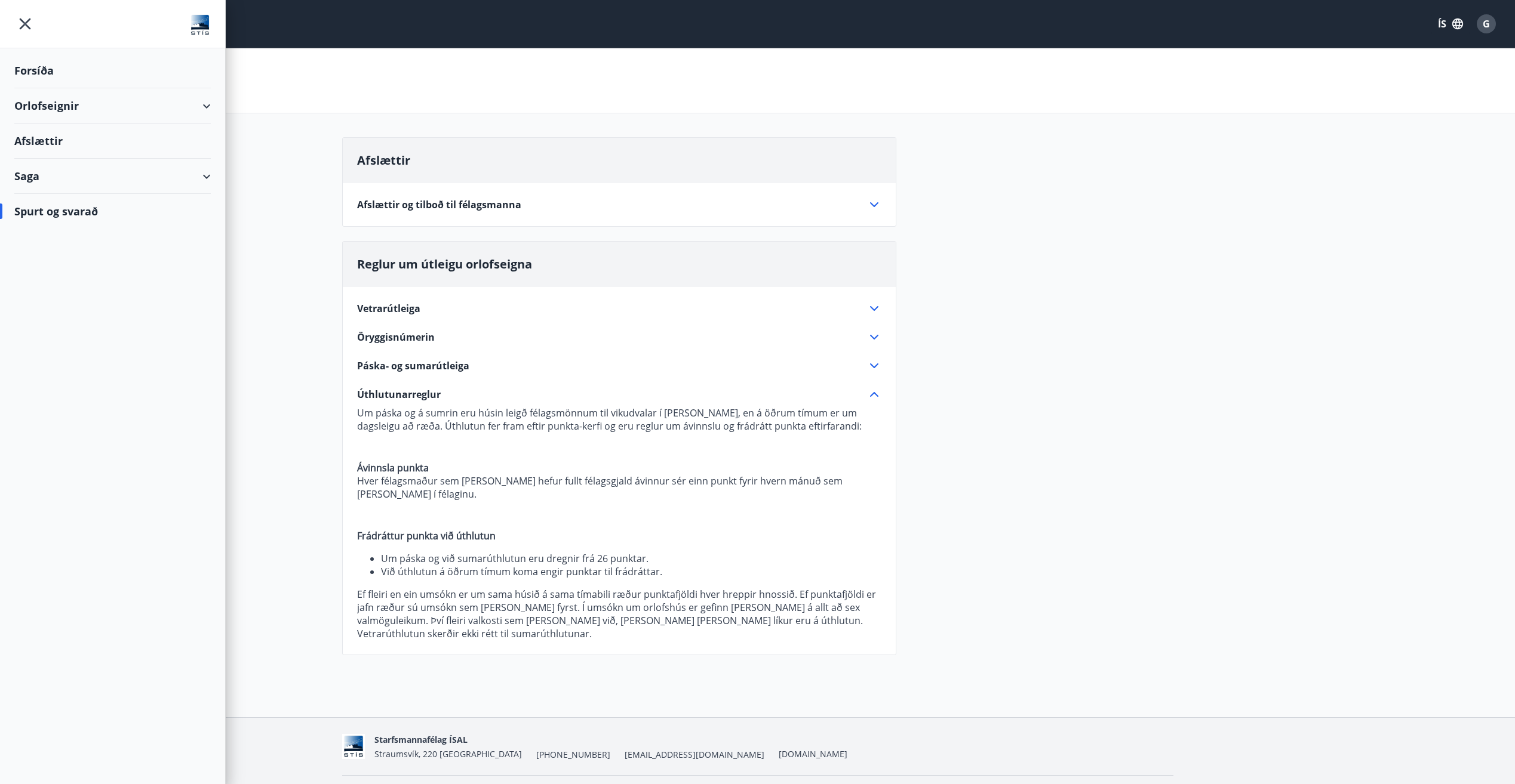
click at [42, 73] on div "Forsíða" at bounding box center [113, 70] width 196 height 35
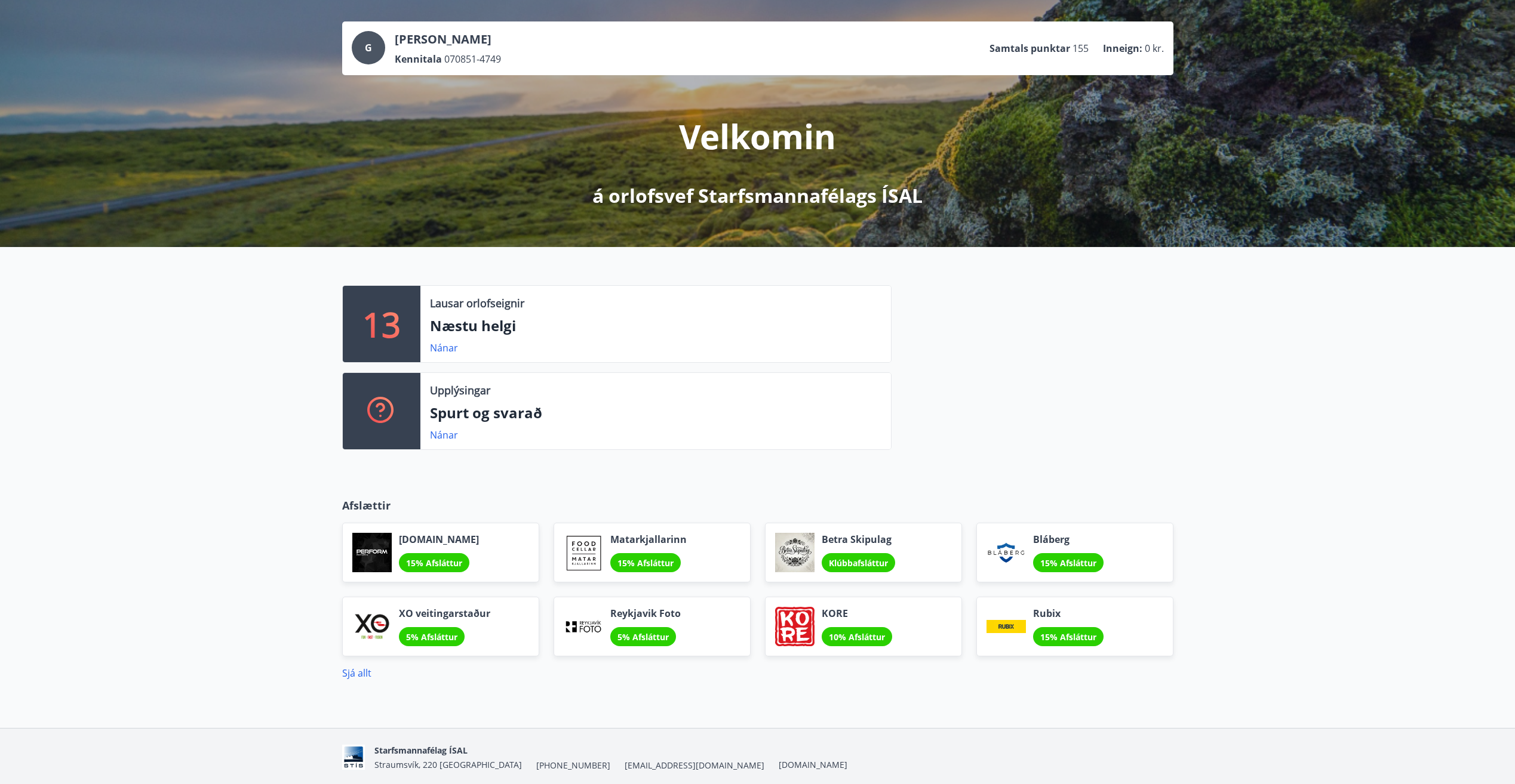
scroll to position [95, 0]
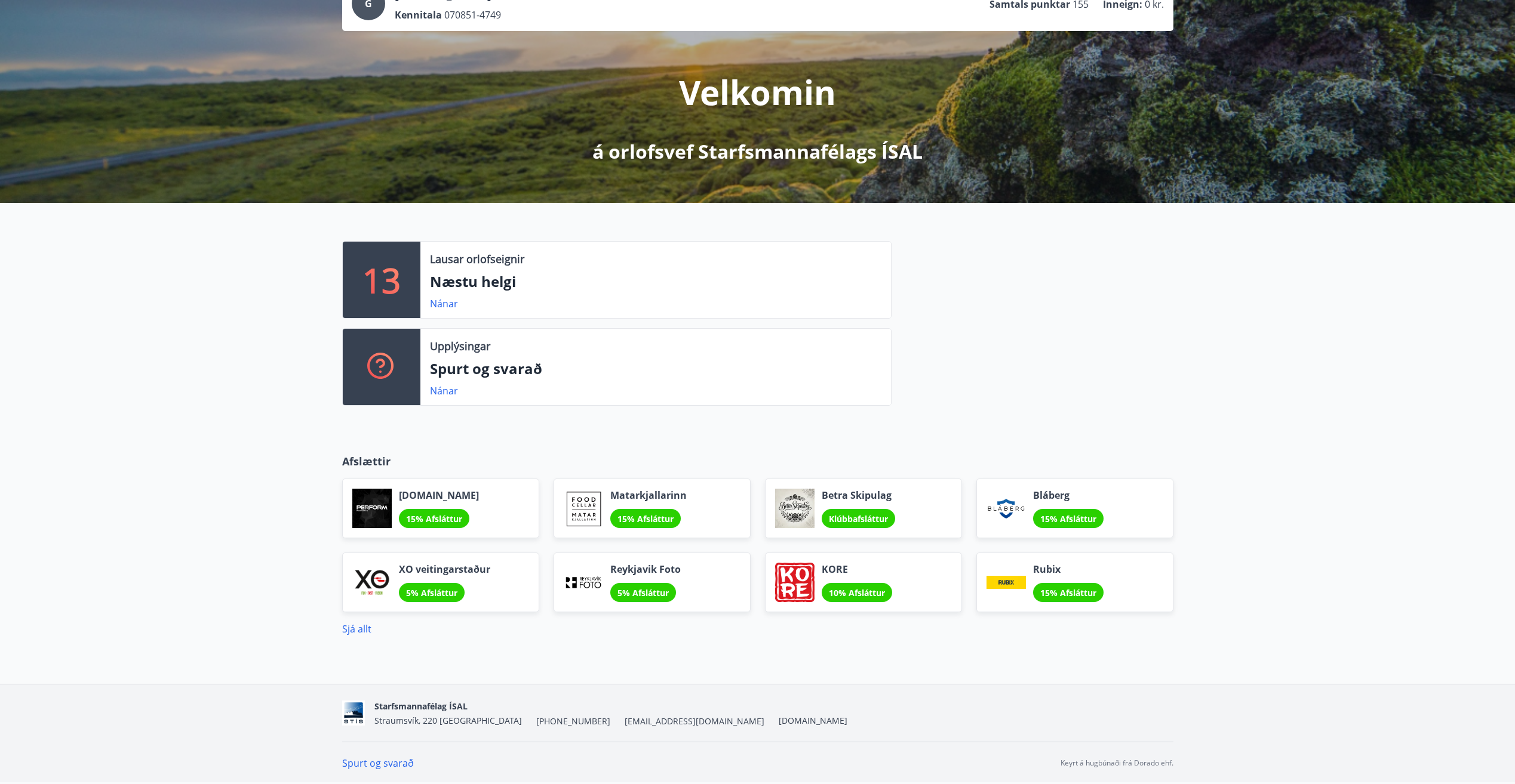
click at [463, 262] on p "Lausar orlofseignir" at bounding box center [477, 259] width 94 height 16
click at [462, 290] on p "Næstu helgi" at bounding box center [656, 282] width 452 height 20
click at [440, 309] on link "Nánar" at bounding box center [444, 304] width 28 height 13
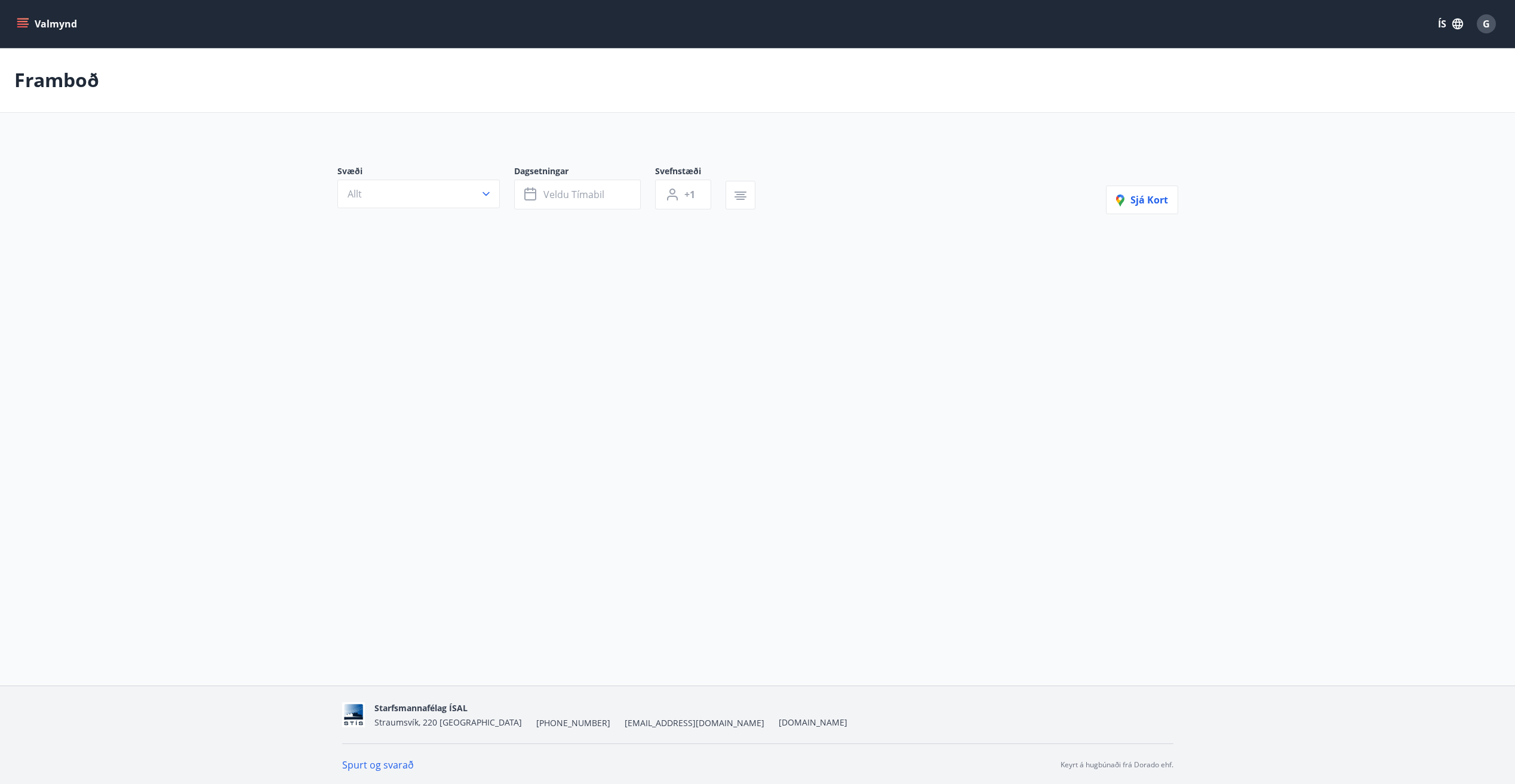
type input "*"
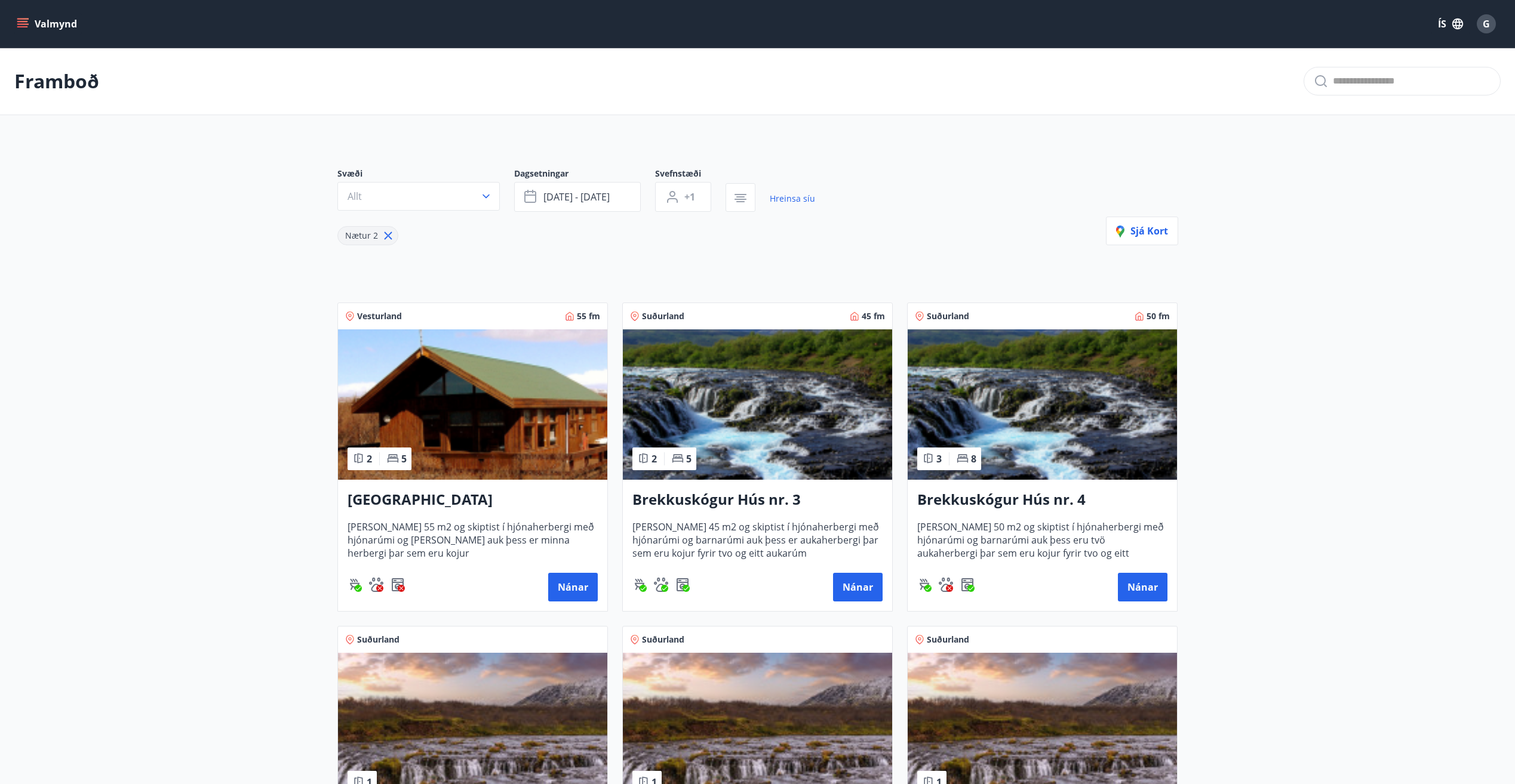
click at [1014, 353] on img at bounding box center [1042, 404] width 269 height 150
